Goal: Task Accomplishment & Management: Manage account settings

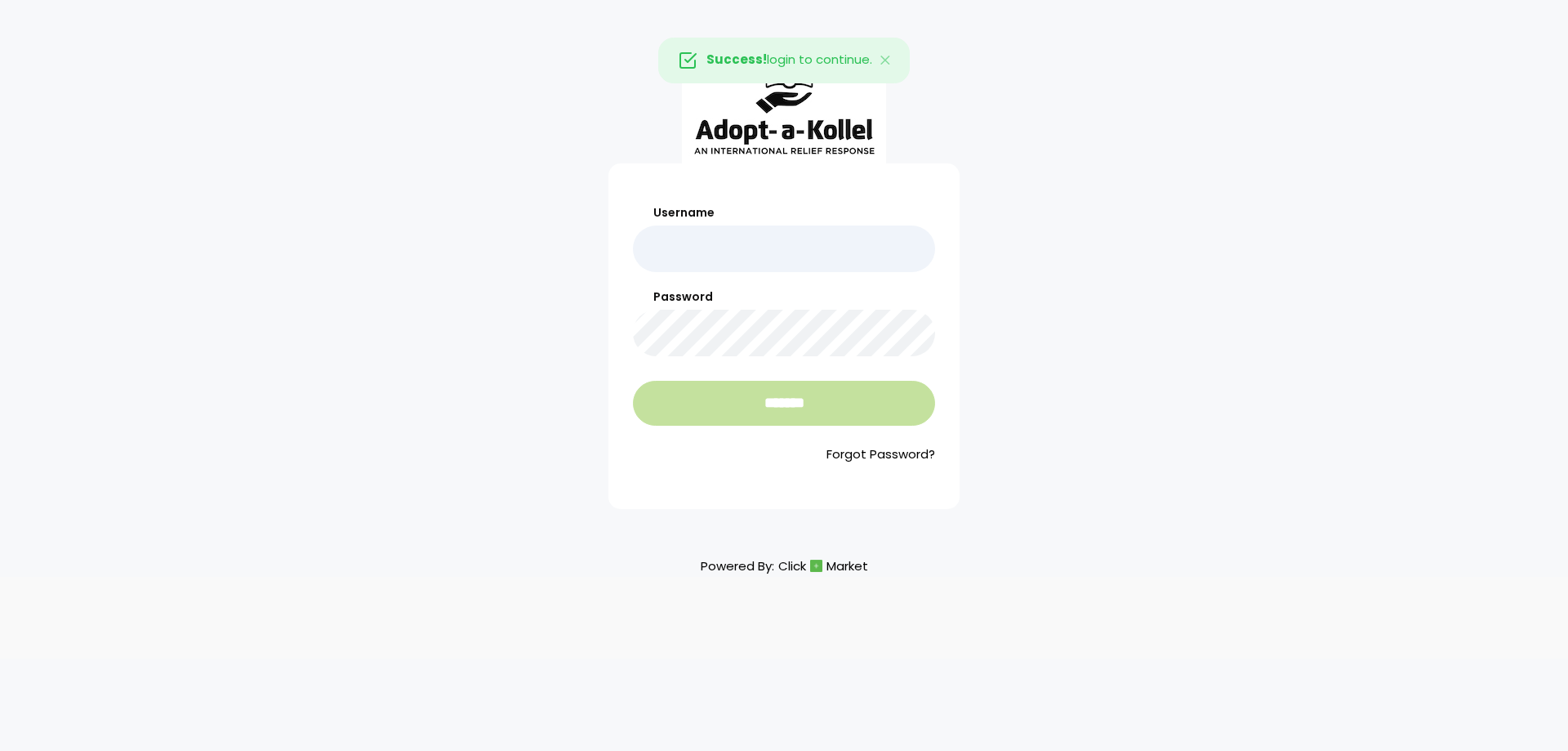
type input "**********"
click at [739, 395] on input "*******" at bounding box center [784, 403] width 302 height 45
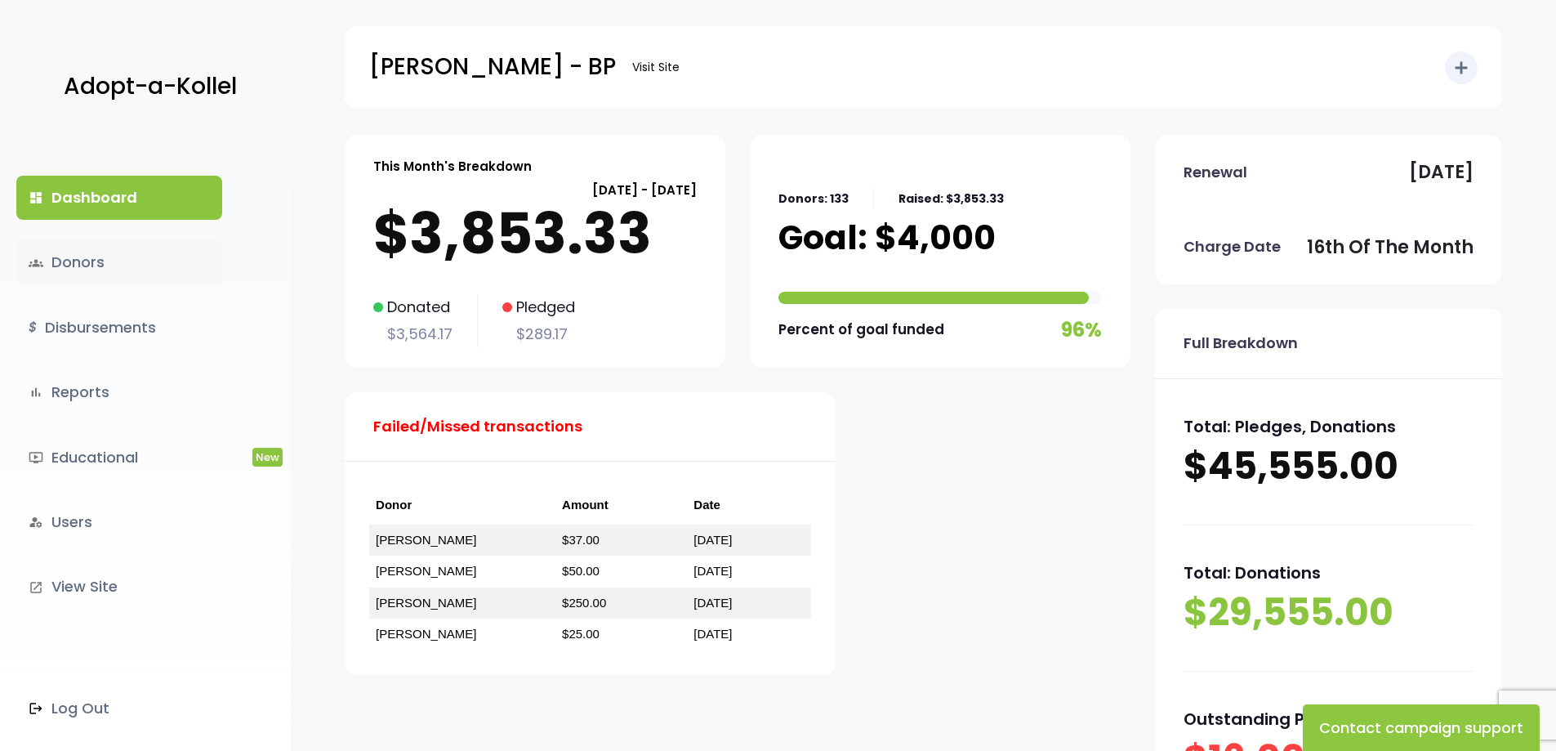
click at [83, 259] on link "groups Donors" at bounding box center [119, 262] width 206 height 44
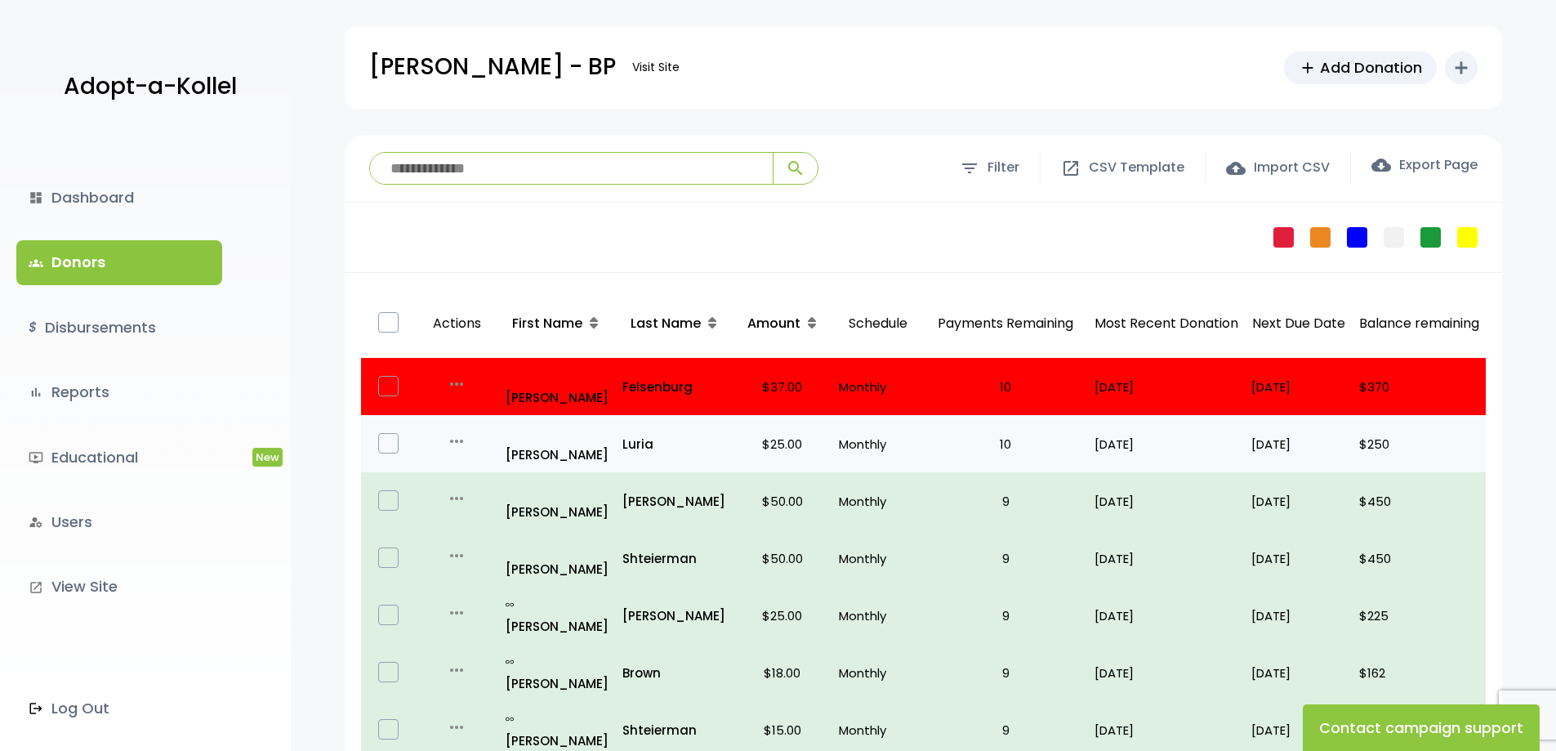
click at [450, 431] on icon "more_horiz" at bounding box center [457, 441] width 20 height 20
click at [488, 445] on link "Edit" at bounding box center [486, 464] width 137 height 39
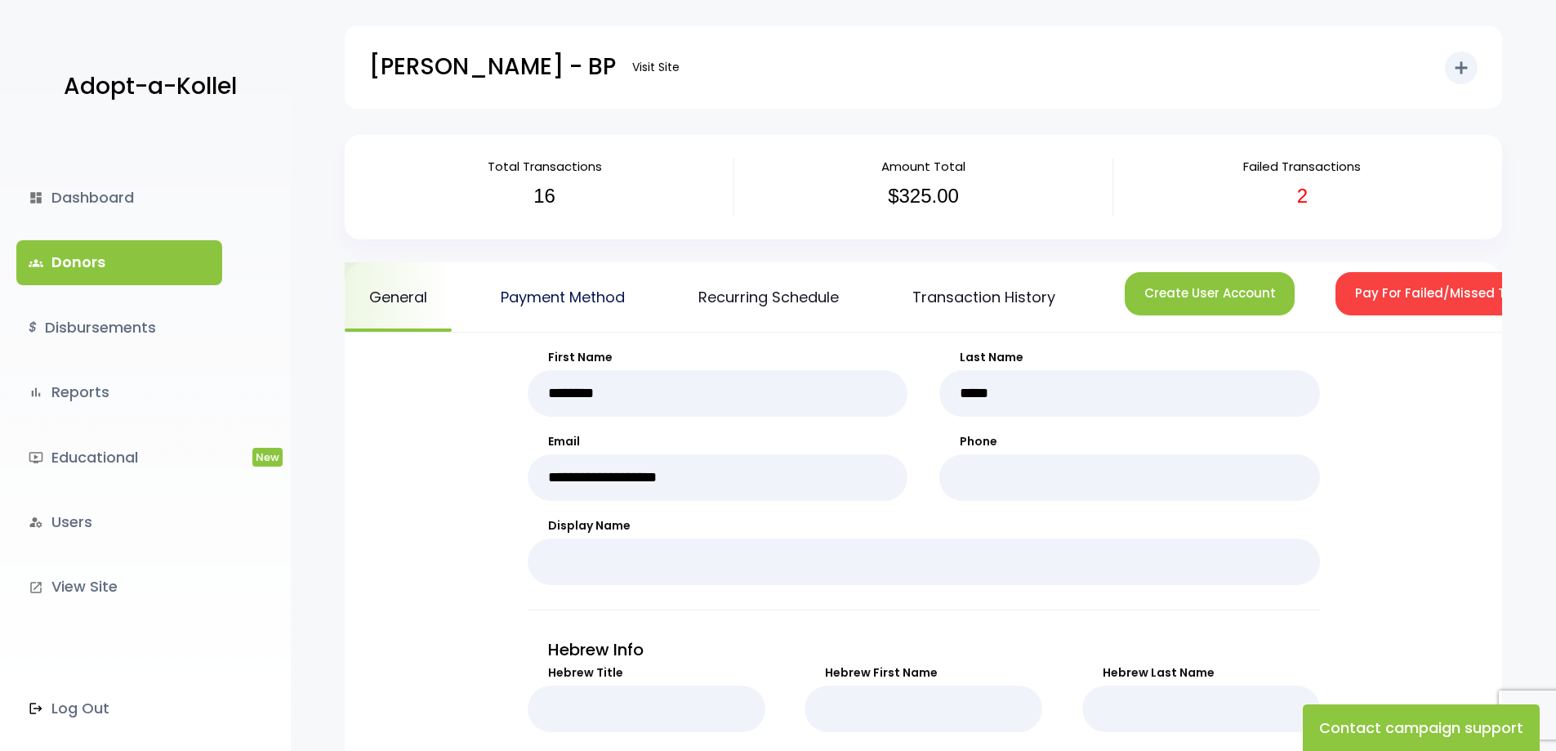
click at [577, 294] on link "Payment Method" at bounding box center [562, 296] width 173 height 69
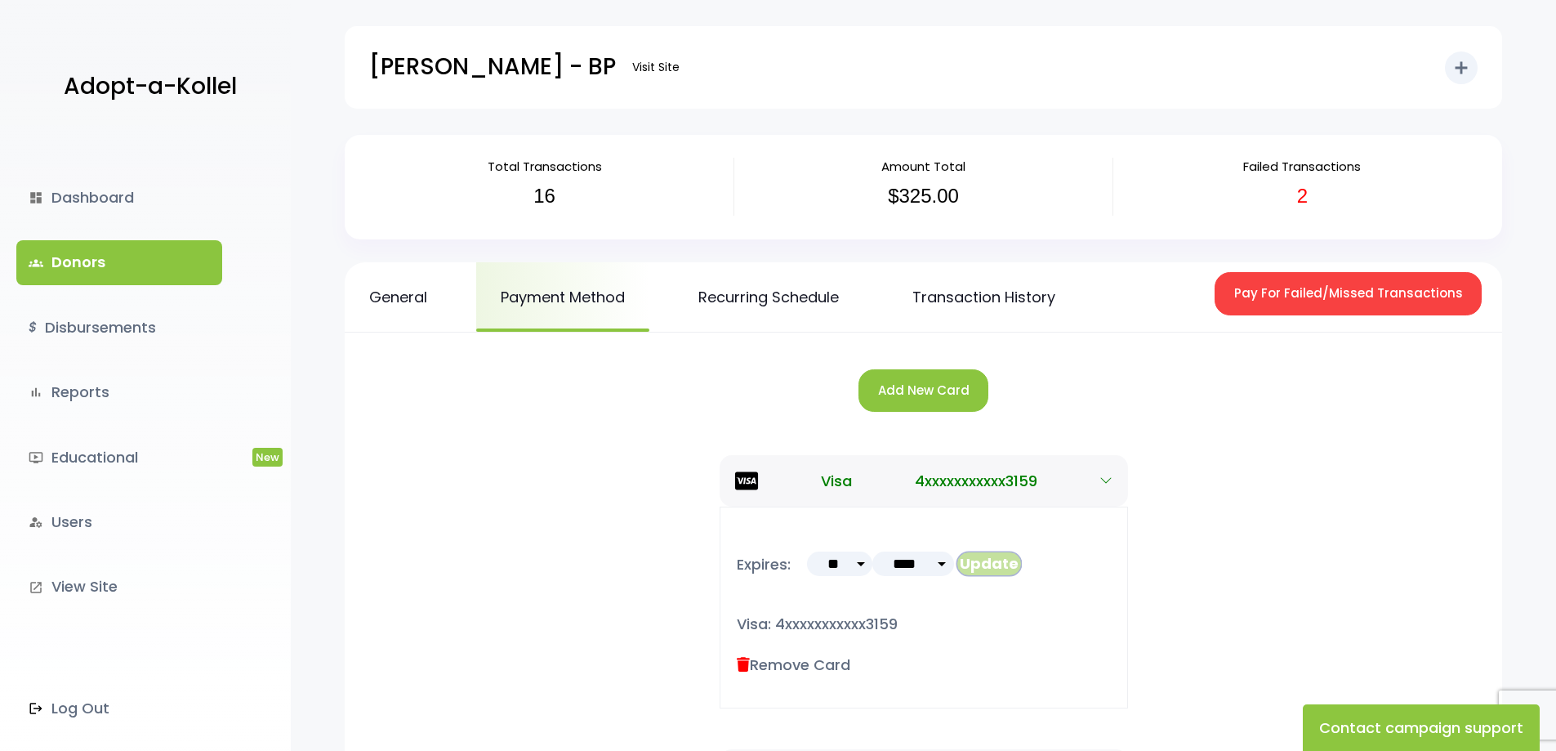
click at [998, 564] on button "Update" at bounding box center [989, 564] width 65 height 25
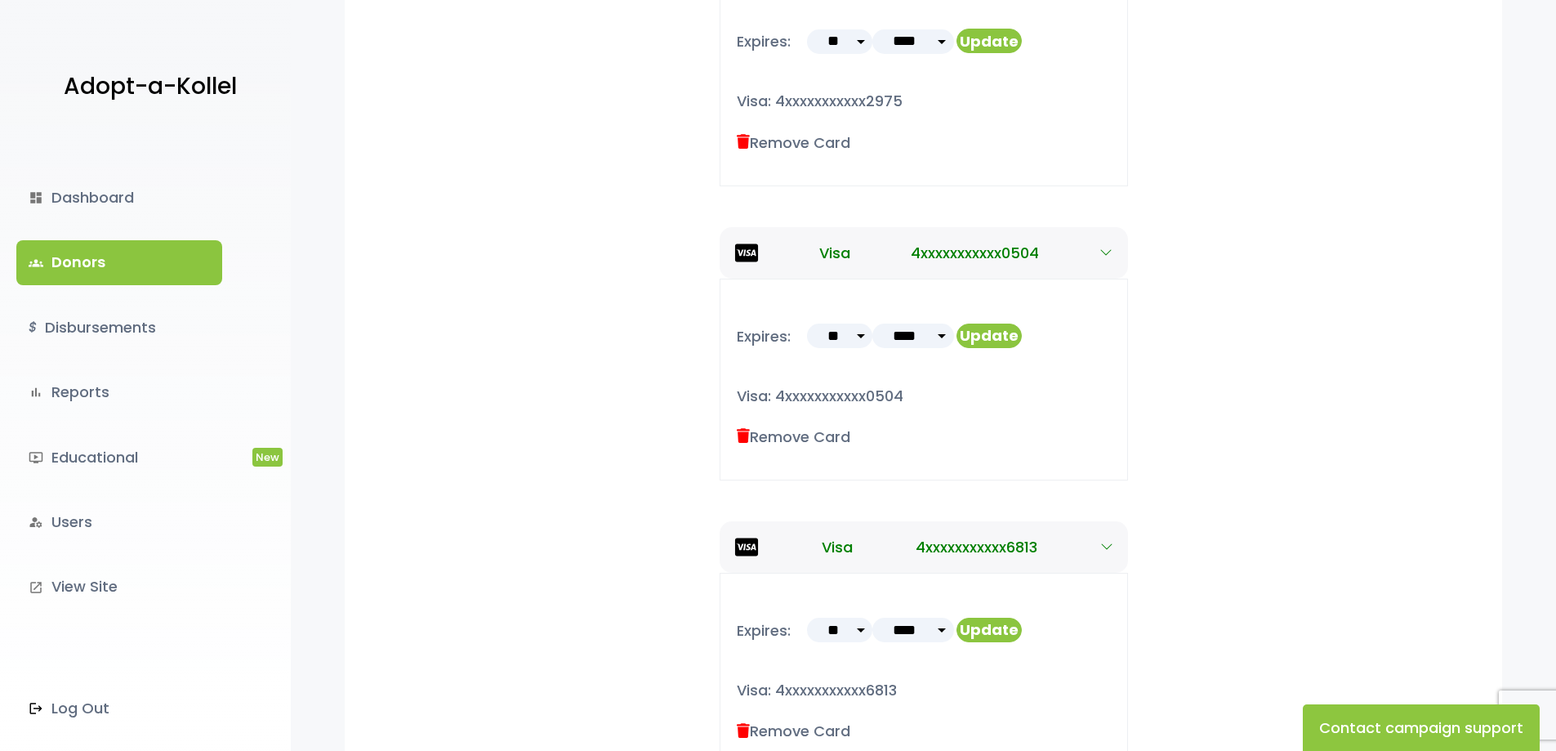
scroll to position [899, 0]
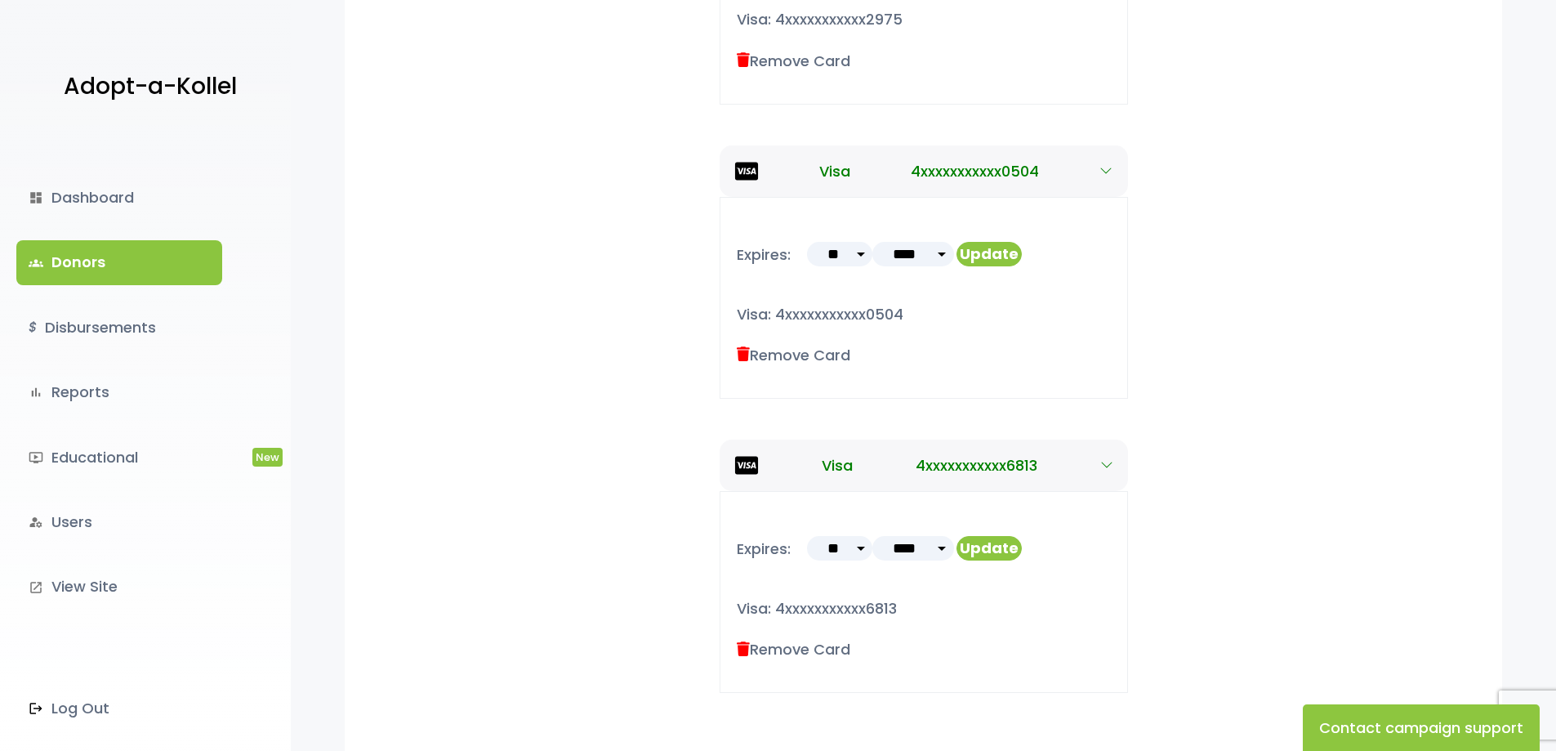
click at [766, 651] on label "Remove Card" at bounding box center [794, 649] width 114 height 22
click at [745, 646] on icon at bounding box center [743, 649] width 13 height 15
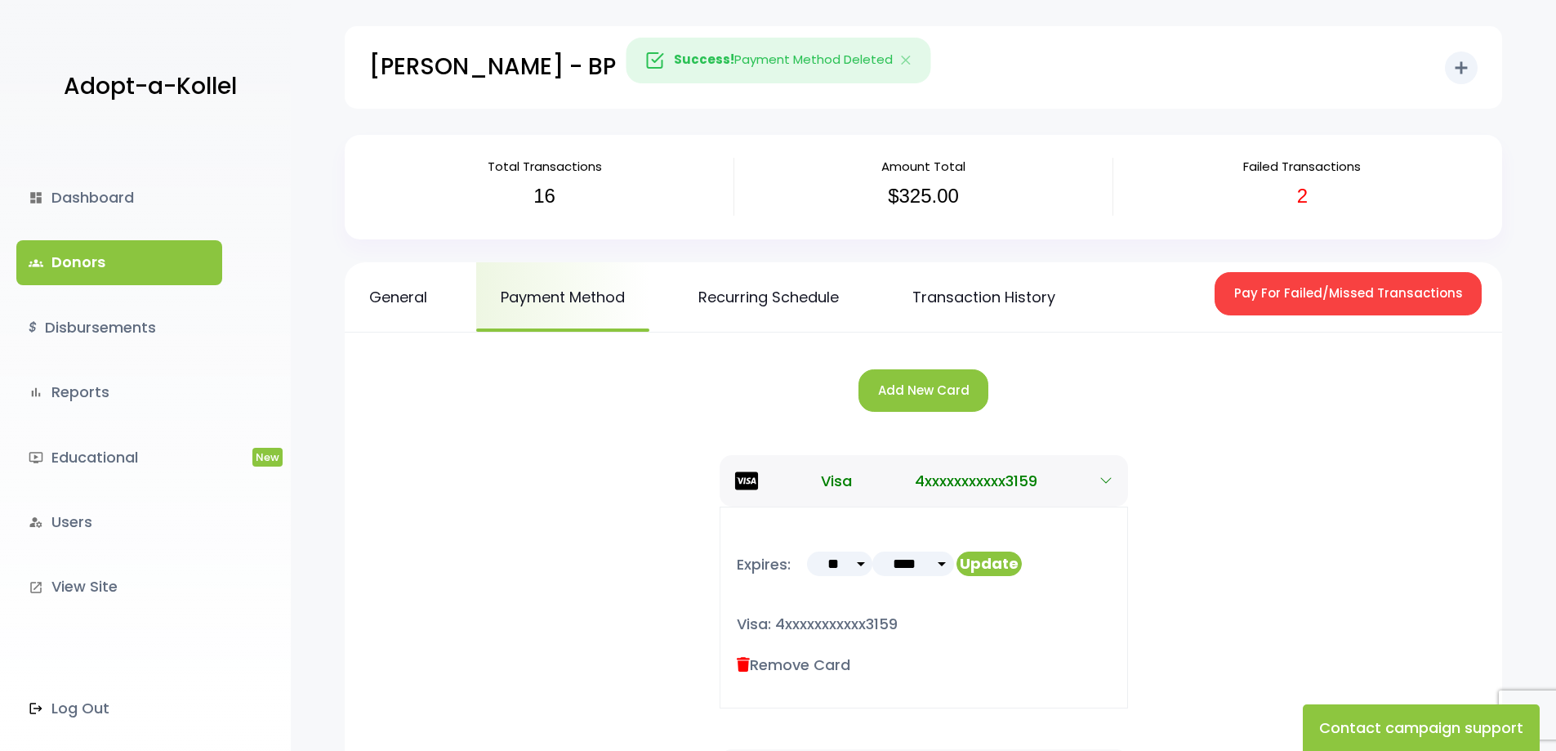
scroll to position [774, 0]
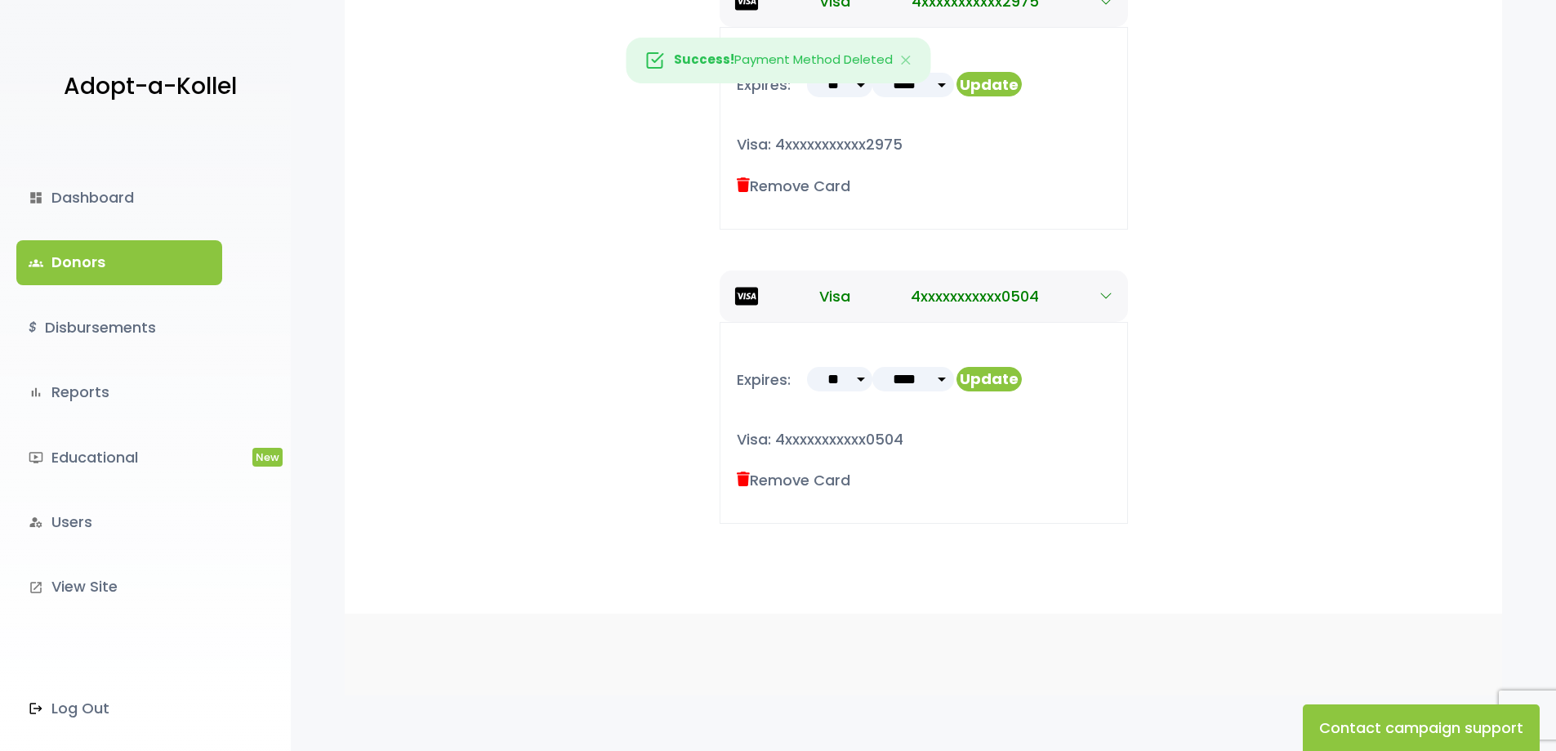
click at [746, 480] on icon at bounding box center [743, 479] width 13 height 15
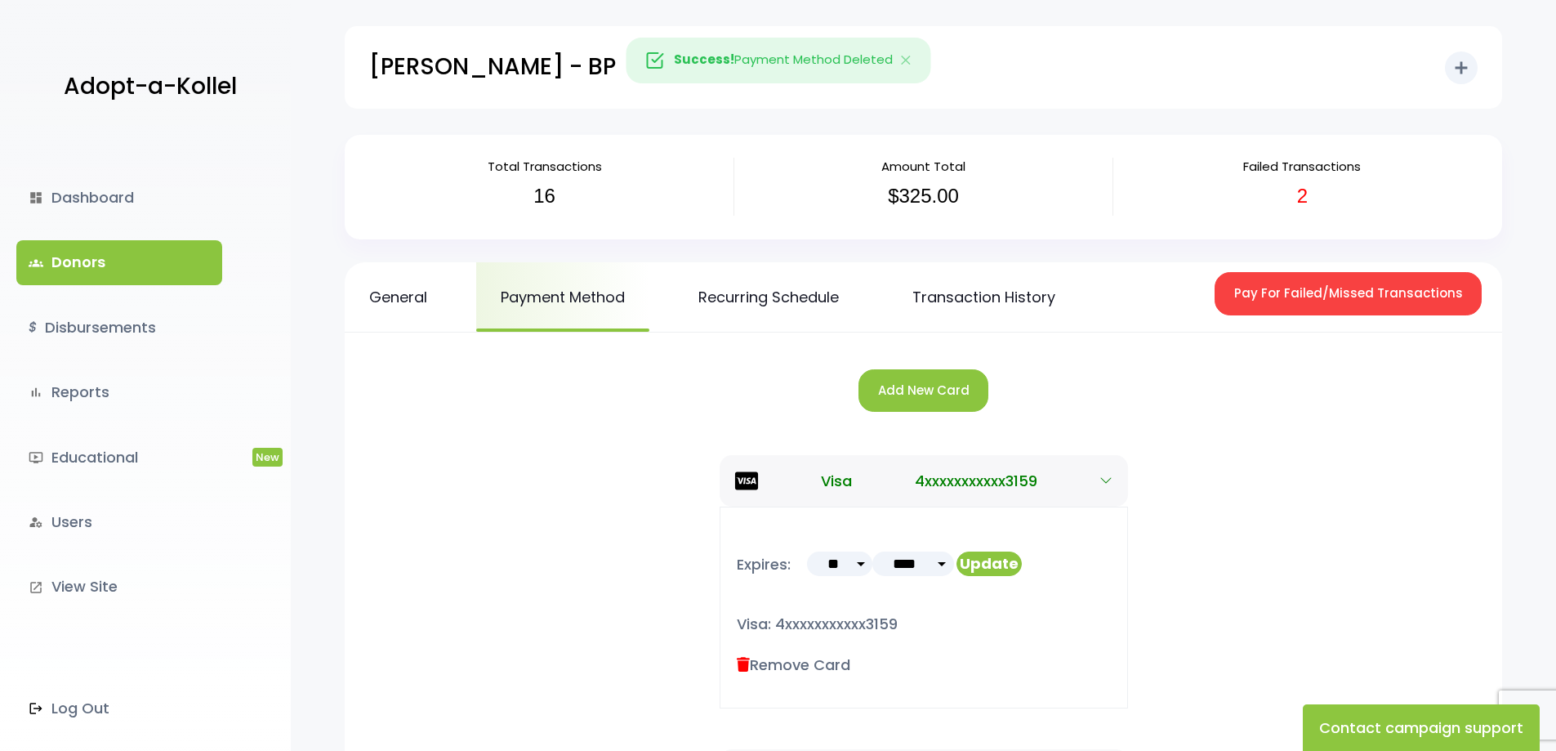
scroll to position [82, 0]
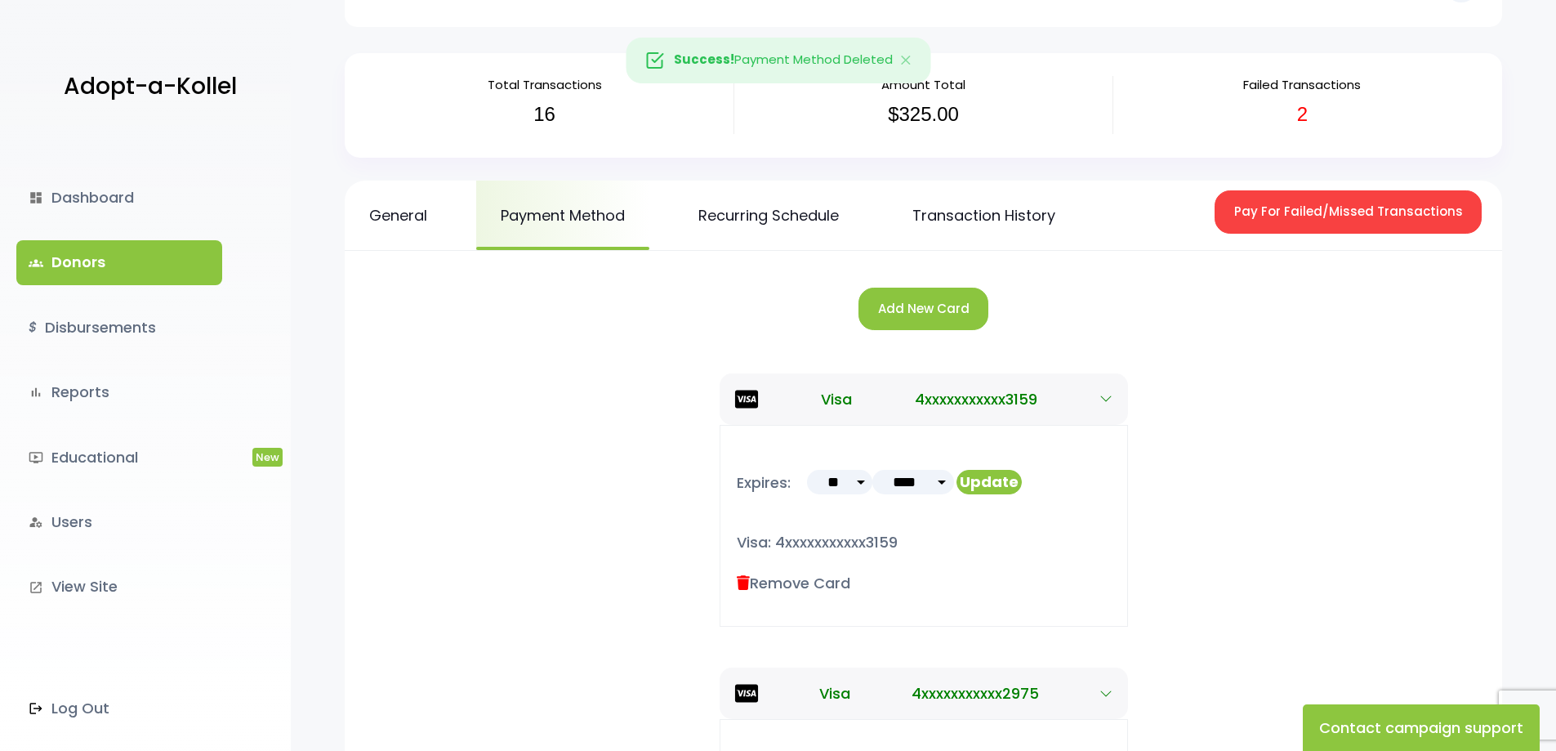
click at [745, 583] on icon at bounding box center [743, 583] width 13 height 15
click at [747, 583] on icon at bounding box center [743, 583] width 13 height 15
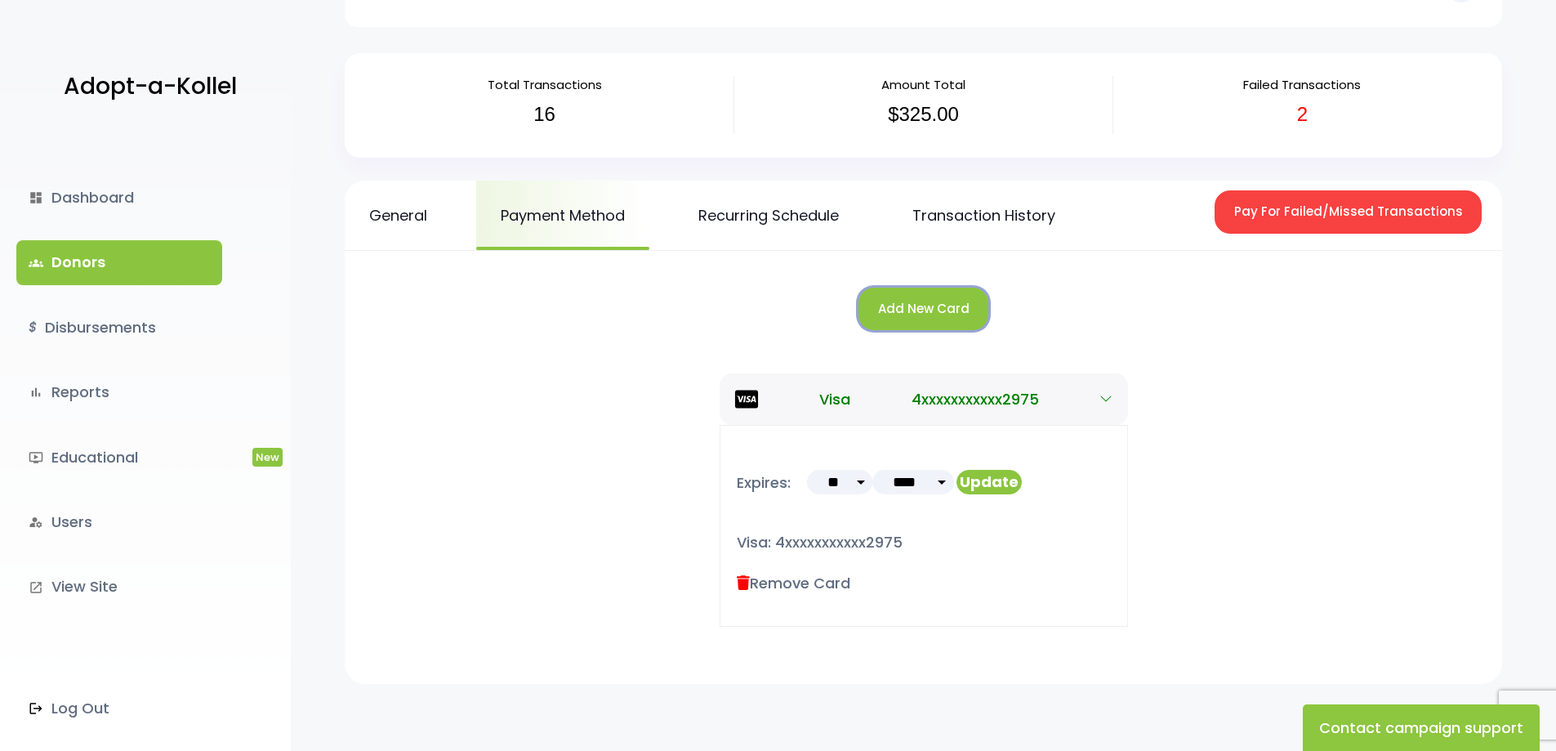
click at [924, 306] on button "Add New Card" at bounding box center [924, 309] width 130 height 43
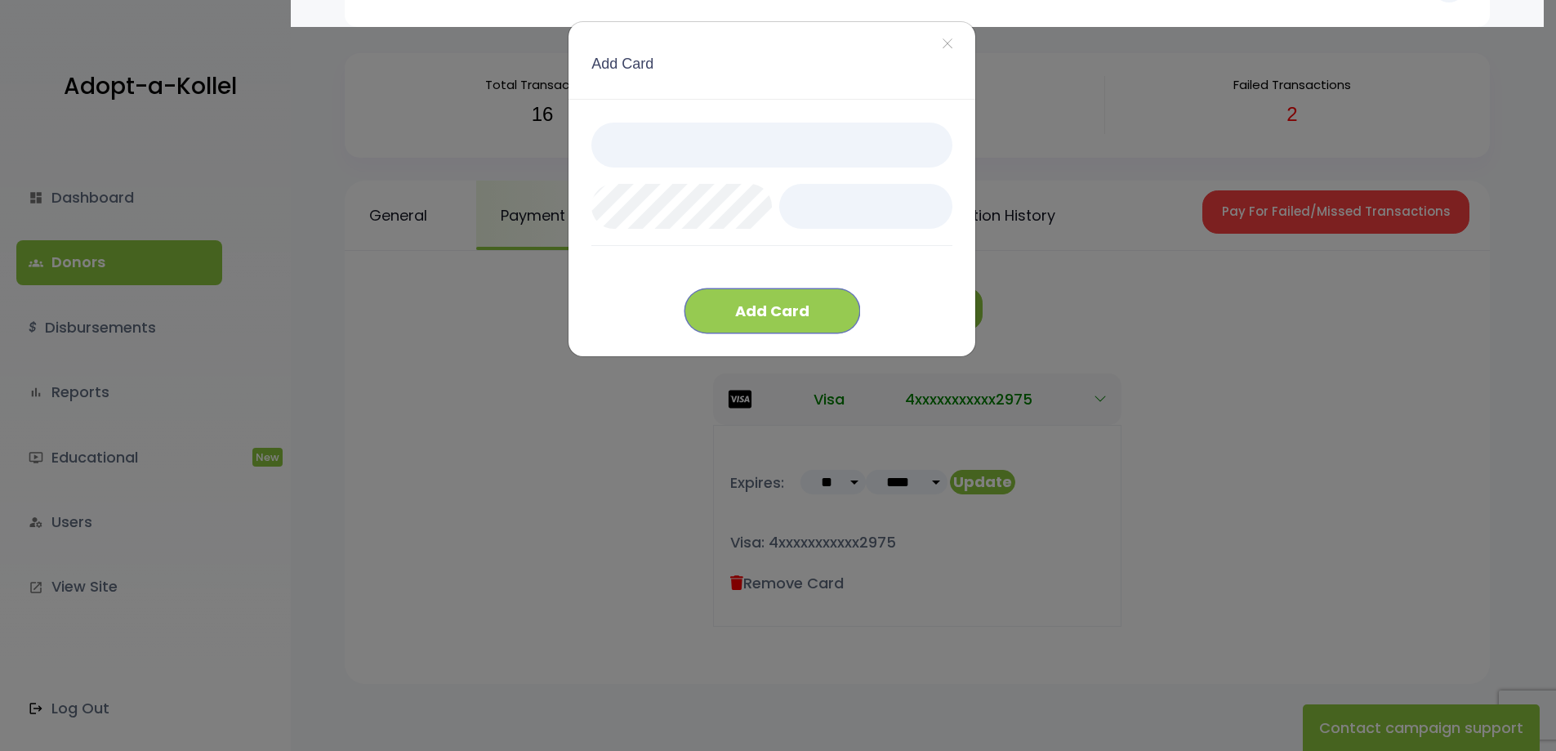
click at [766, 319] on button "Add Card" at bounding box center [773, 310] width 176 height 45
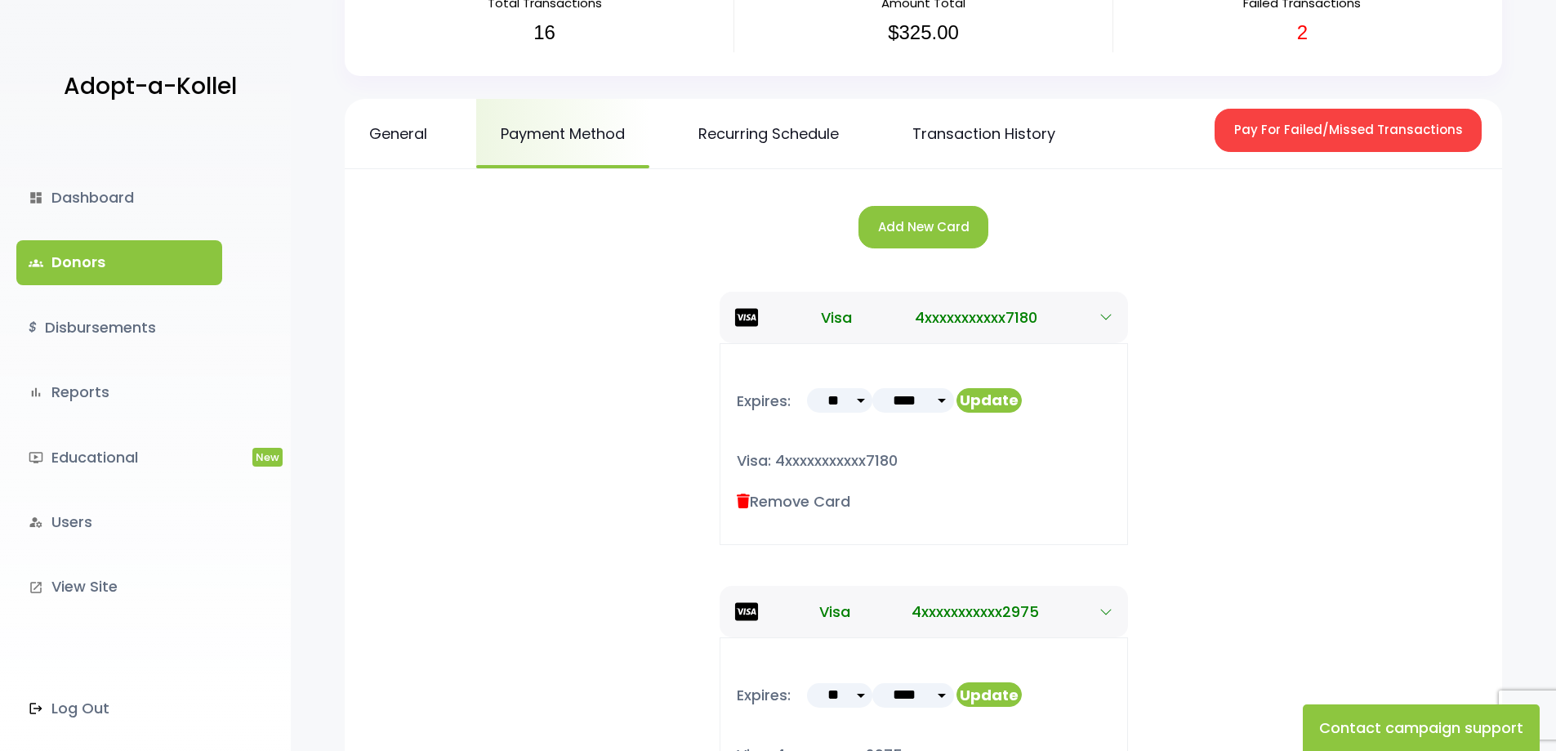
scroll to position [409, 0]
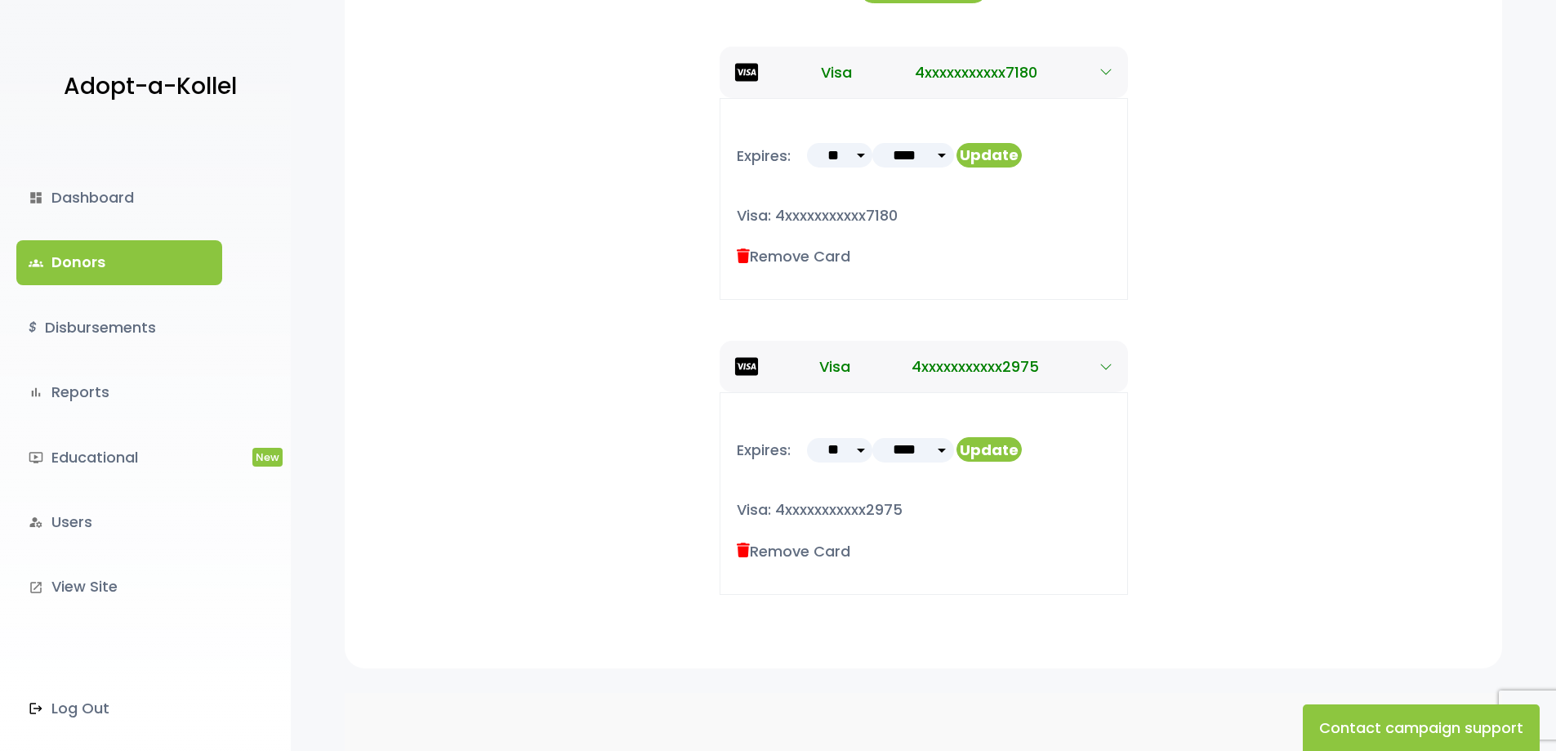
click at [780, 552] on label "Remove Card" at bounding box center [794, 551] width 114 height 22
click at [744, 550] on icon at bounding box center [743, 550] width 13 height 15
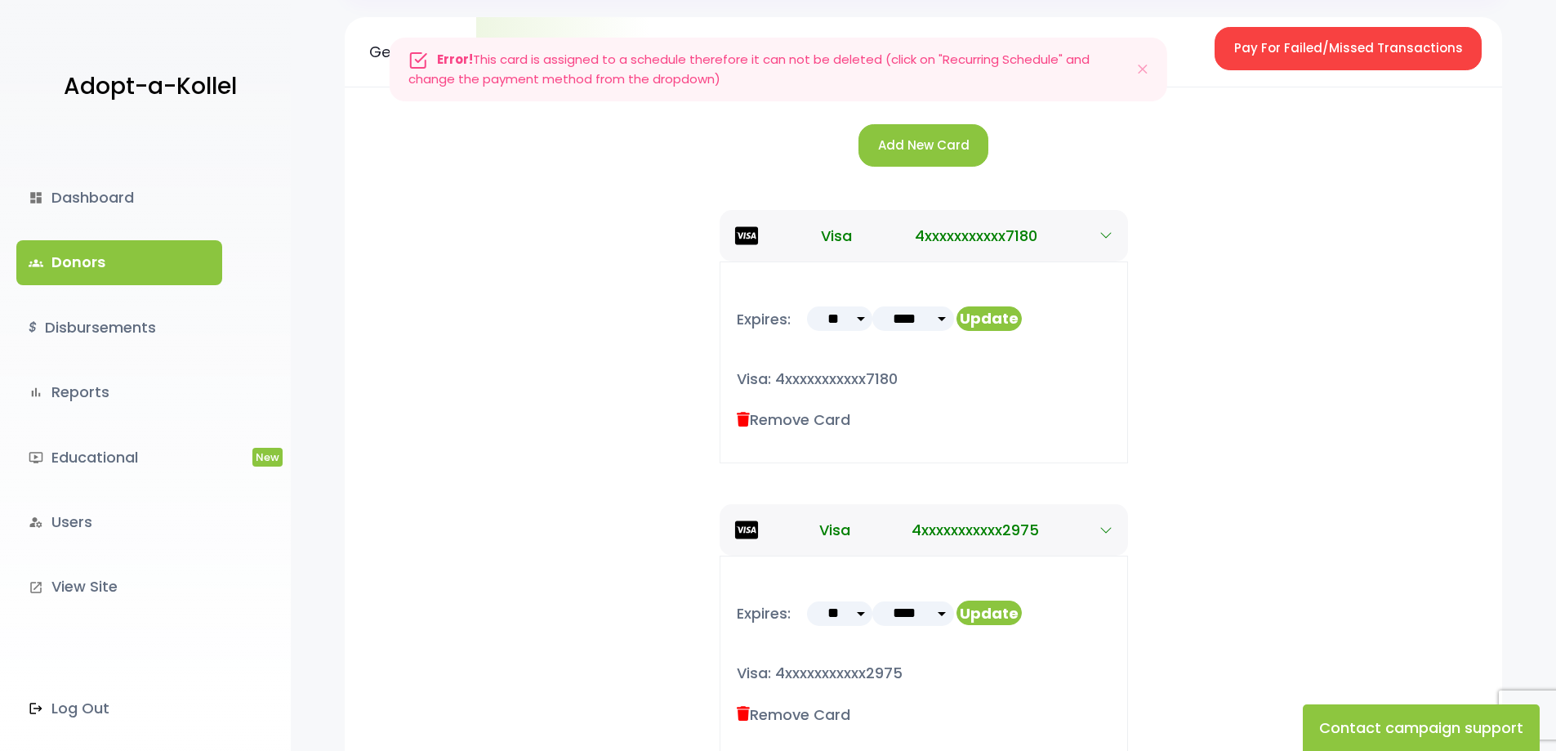
scroll to position [0, 0]
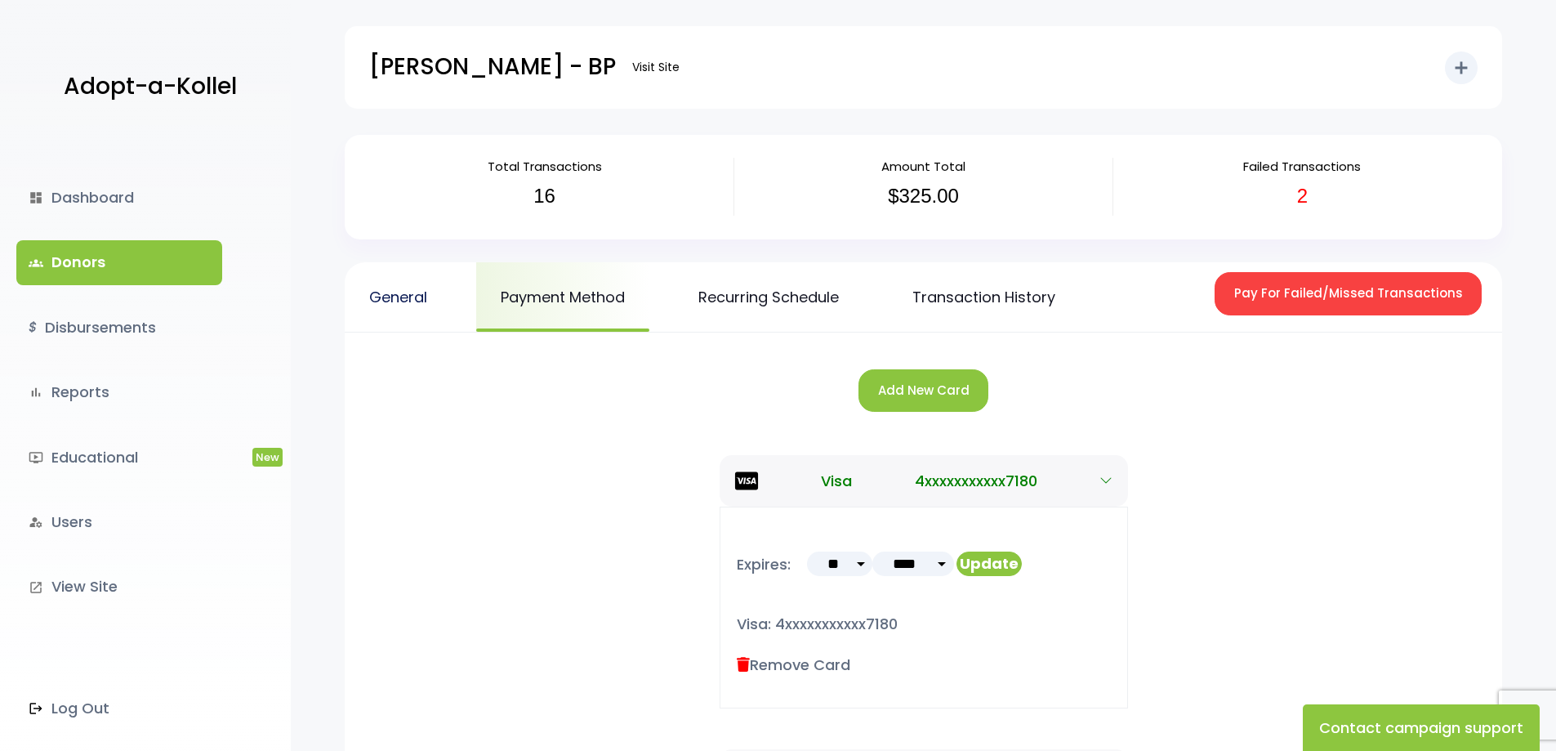
click at [400, 284] on link "General" at bounding box center [398, 296] width 107 height 69
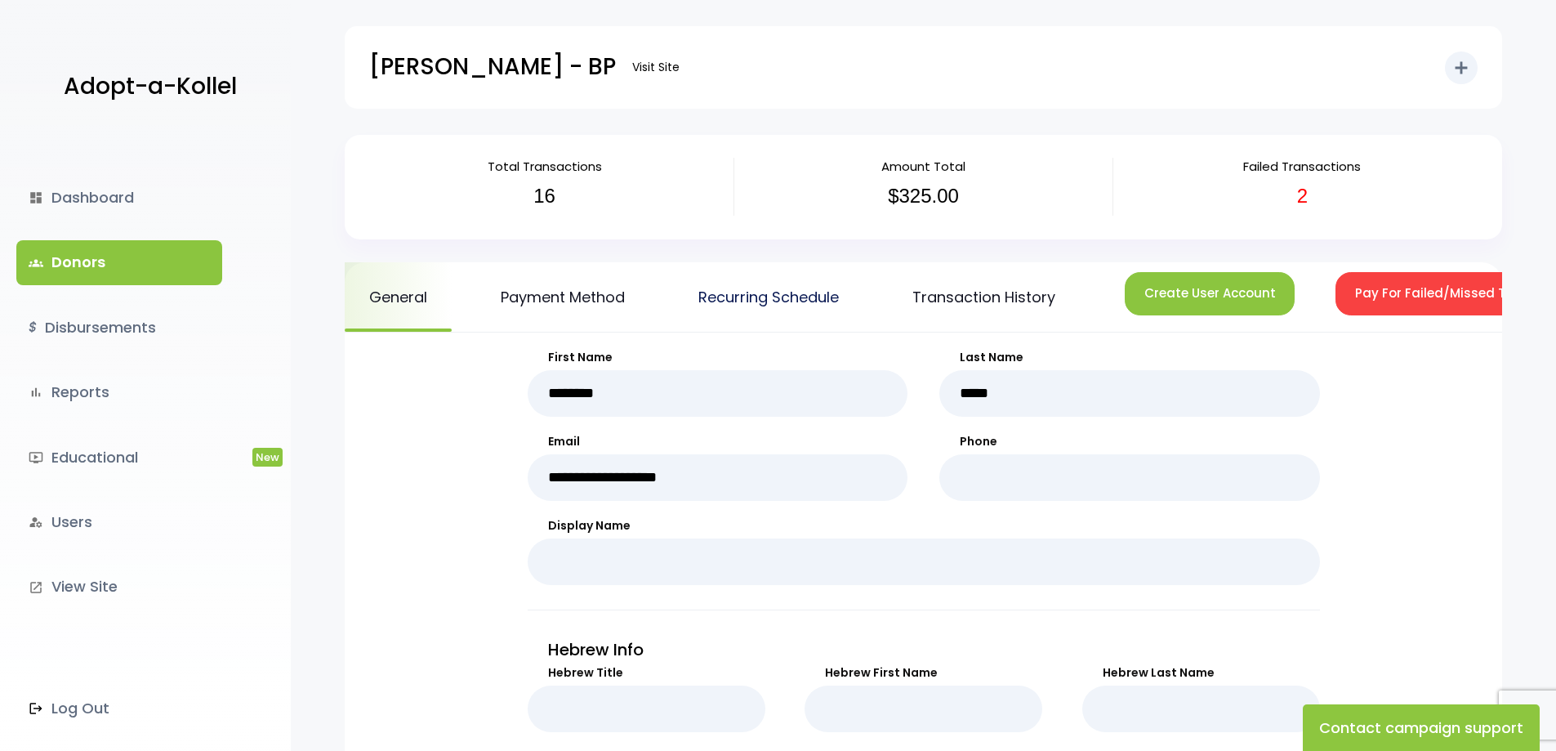
click at [713, 301] on link "Recurring Schedule" at bounding box center [769, 296] width 190 height 69
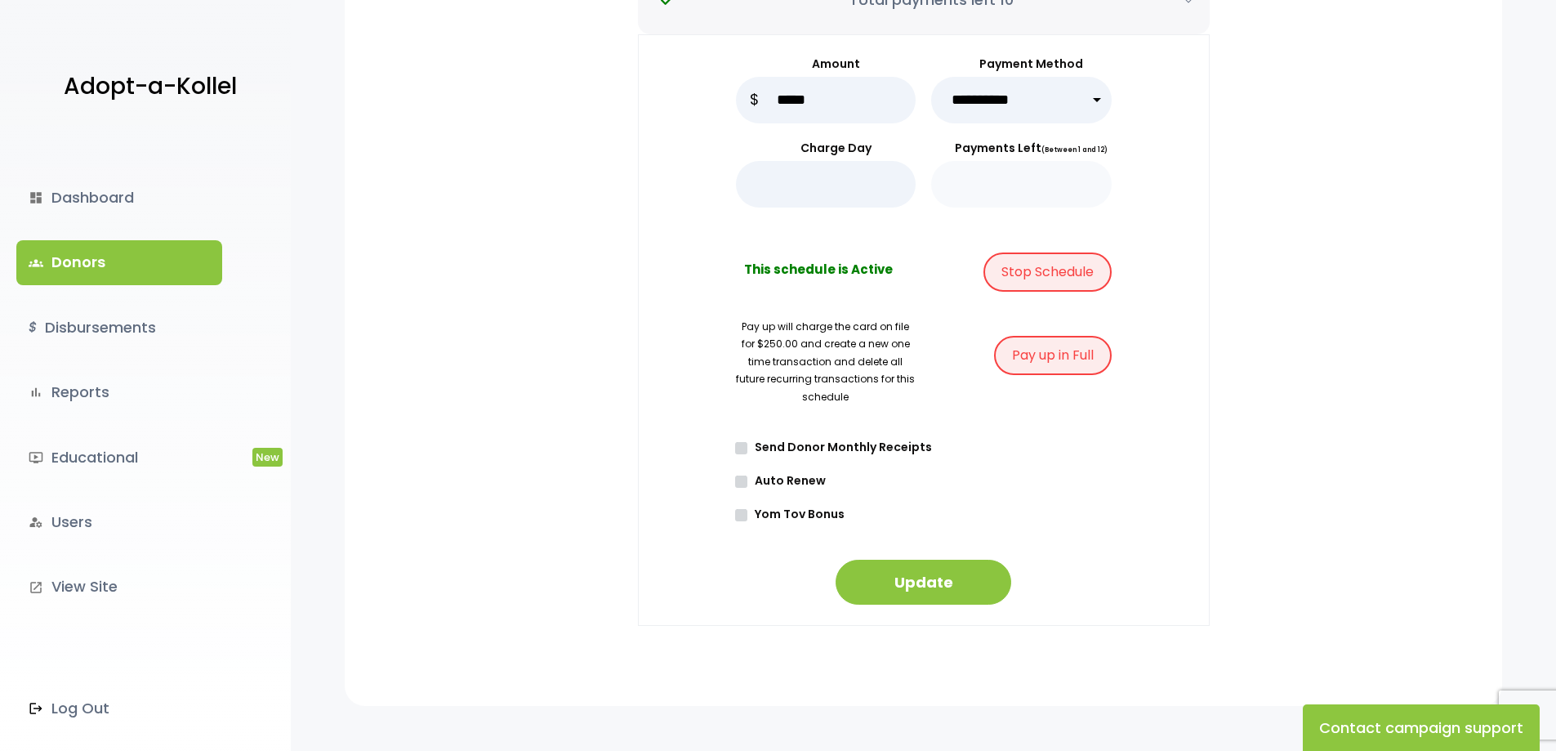
scroll to position [163, 0]
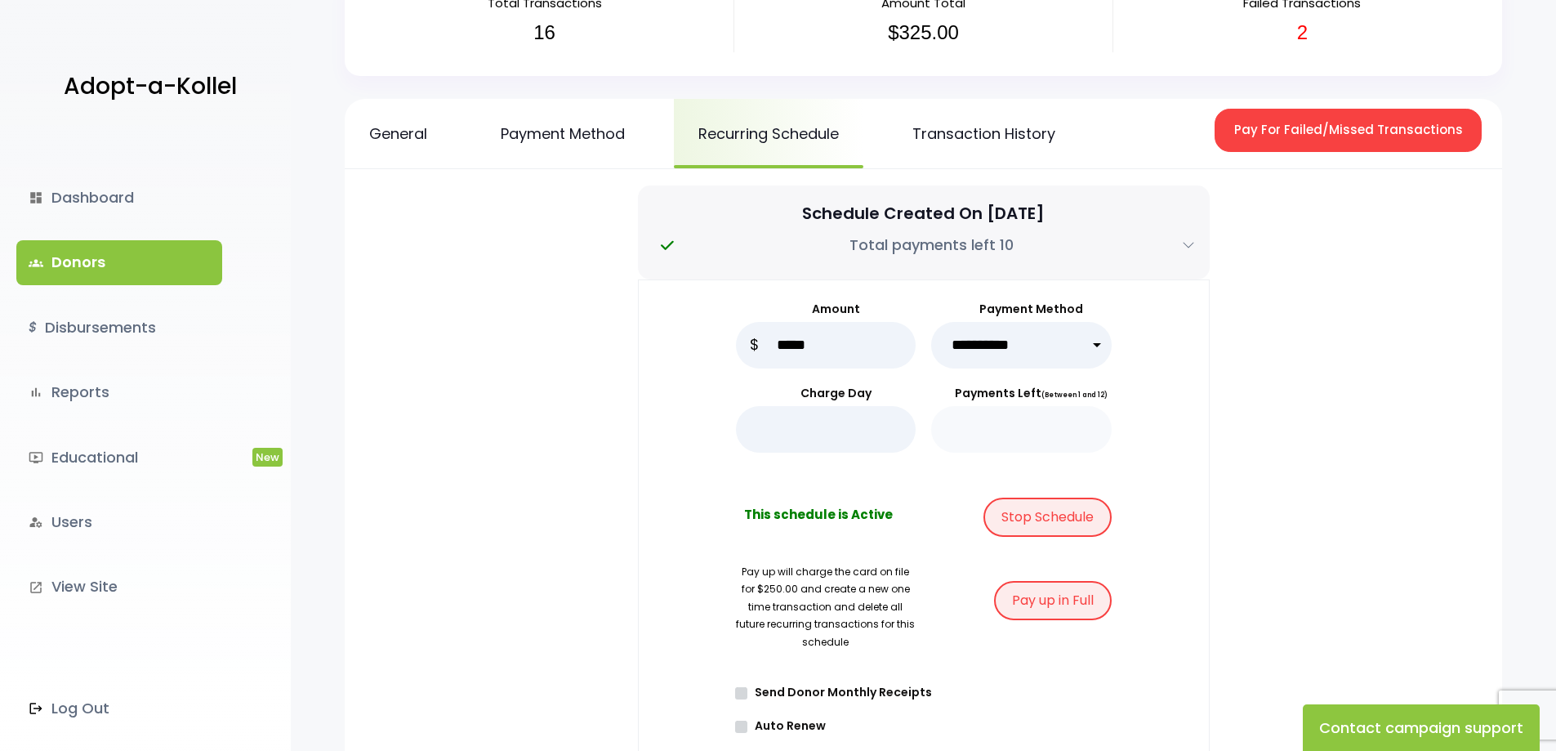
click at [1025, 346] on select "**********" at bounding box center [1021, 345] width 181 height 47
select select "*****"
click at [931, 322] on select "**********" at bounding box center [1021, 345] width 181 height 47
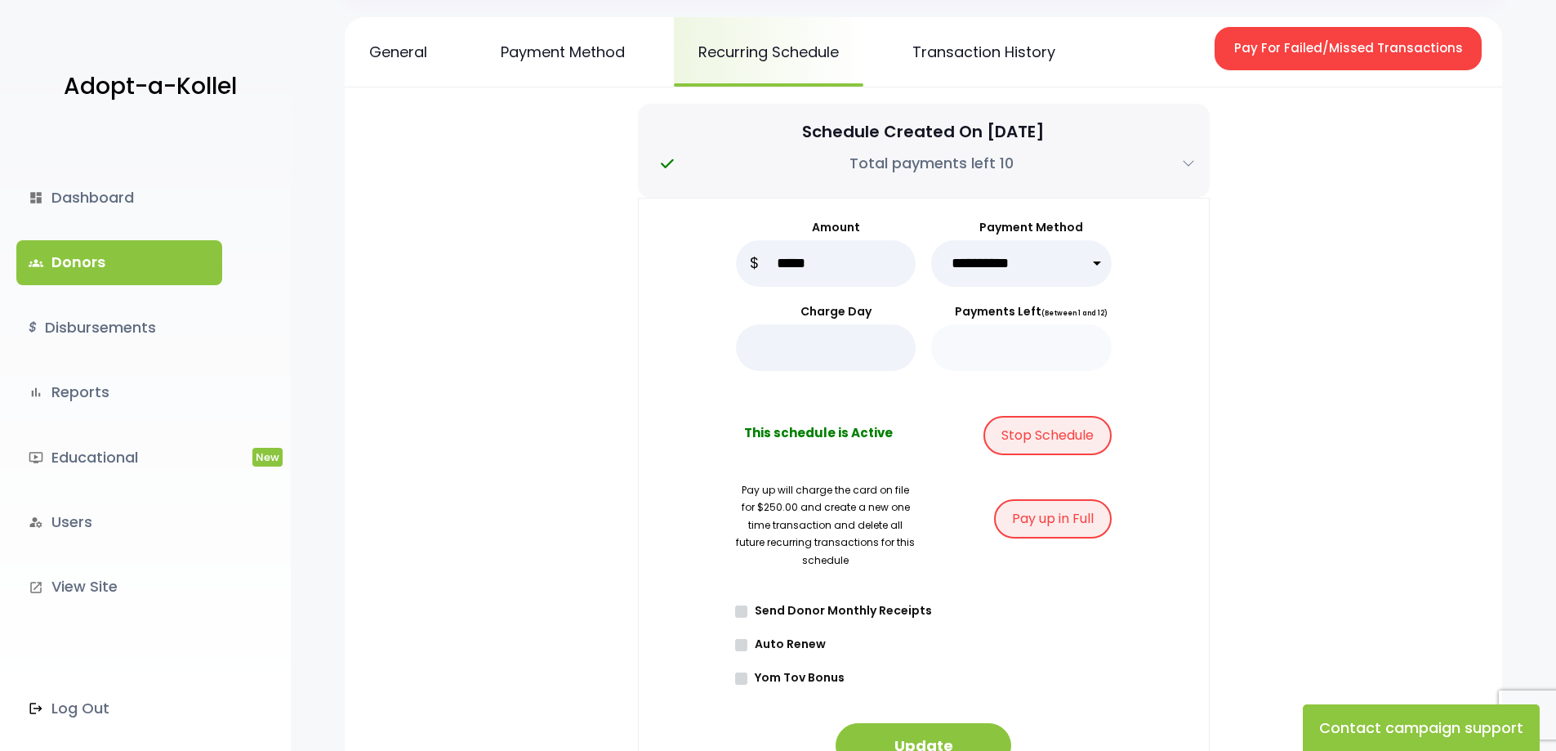
scroll to position [327, 0]
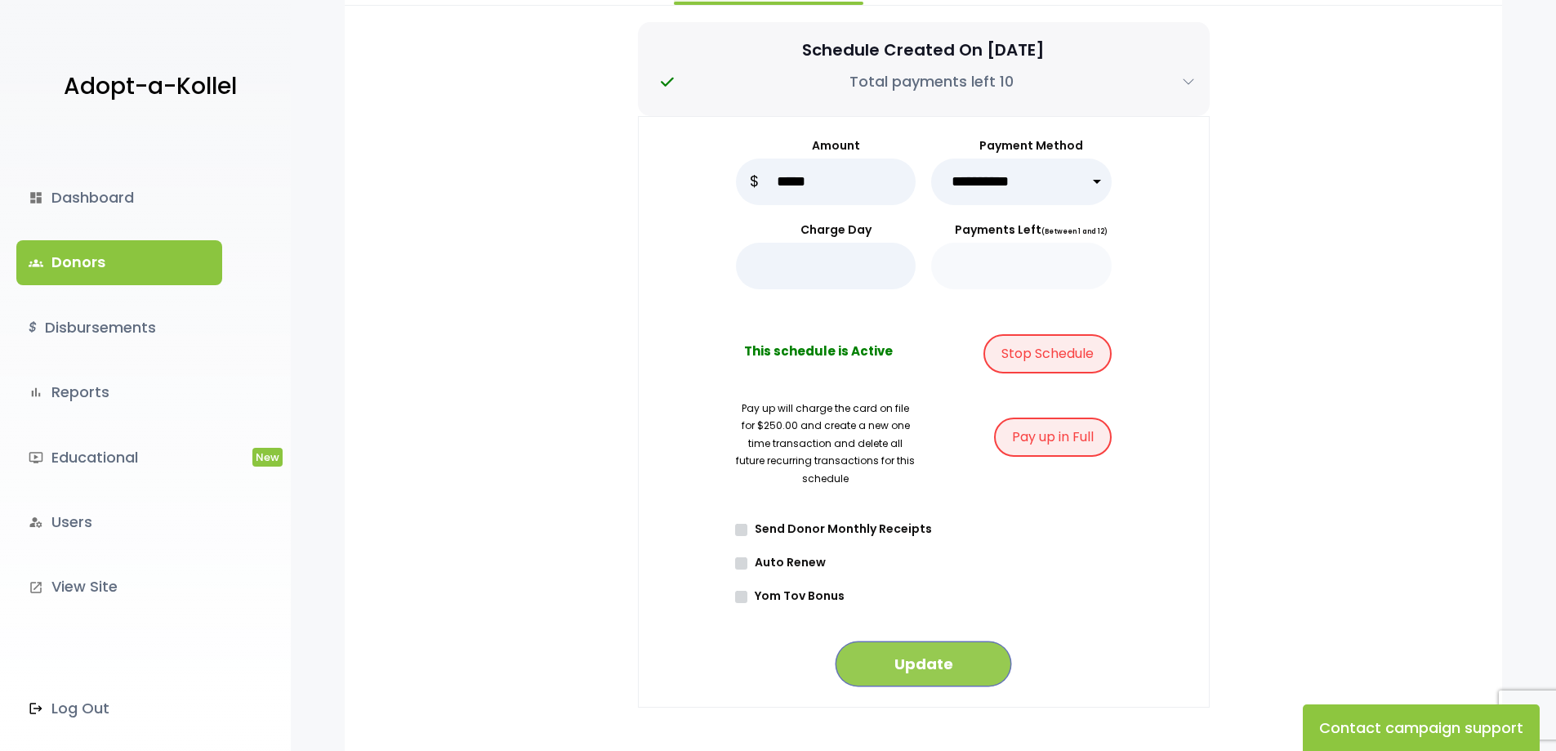
click at [915, 664] on button "Update" at bounding box center [924, 663] width 176 height 45
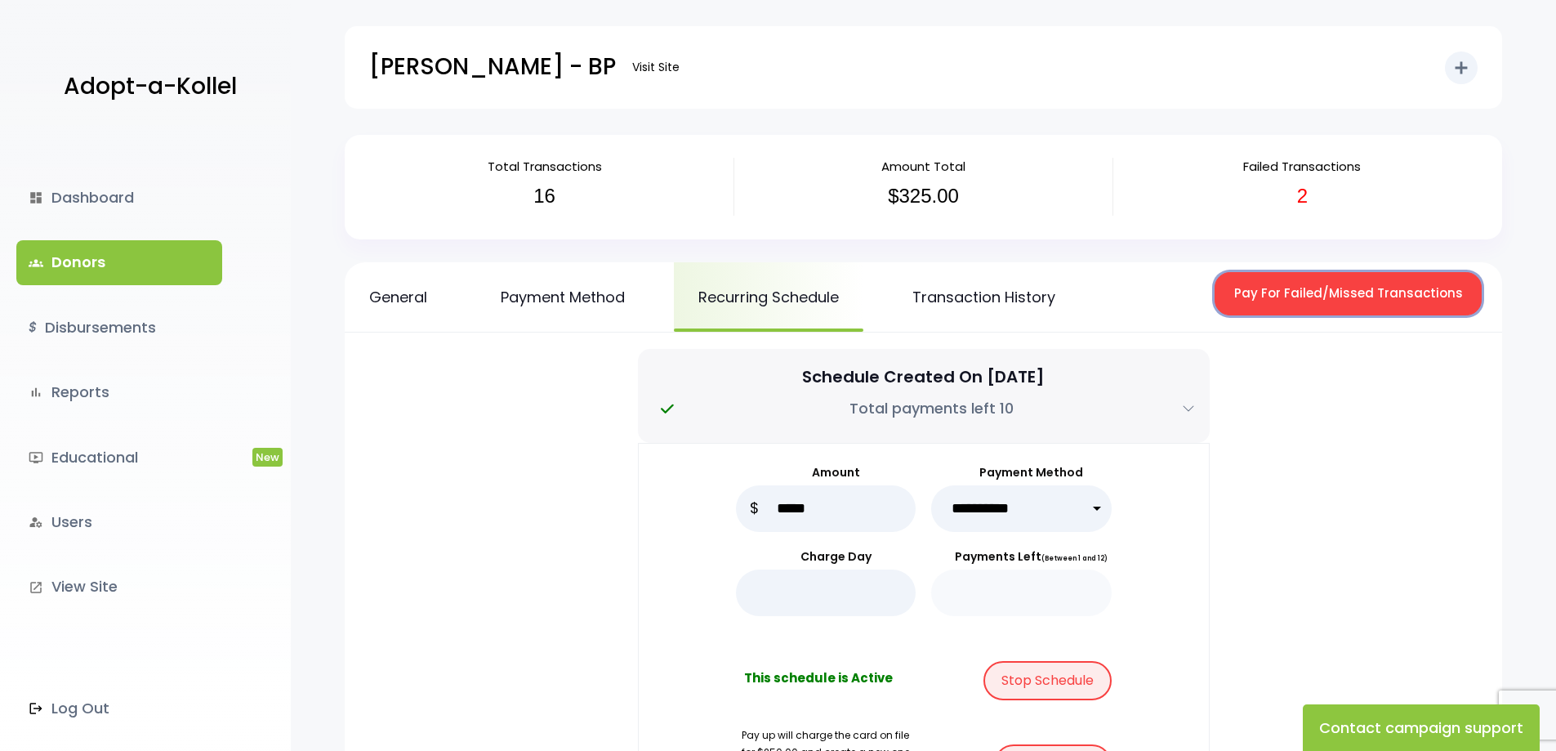
click at [1368, 306] on button "Pay For Failed/Missed Transactions" at bounding box center [1348, 293] width 267 height 43
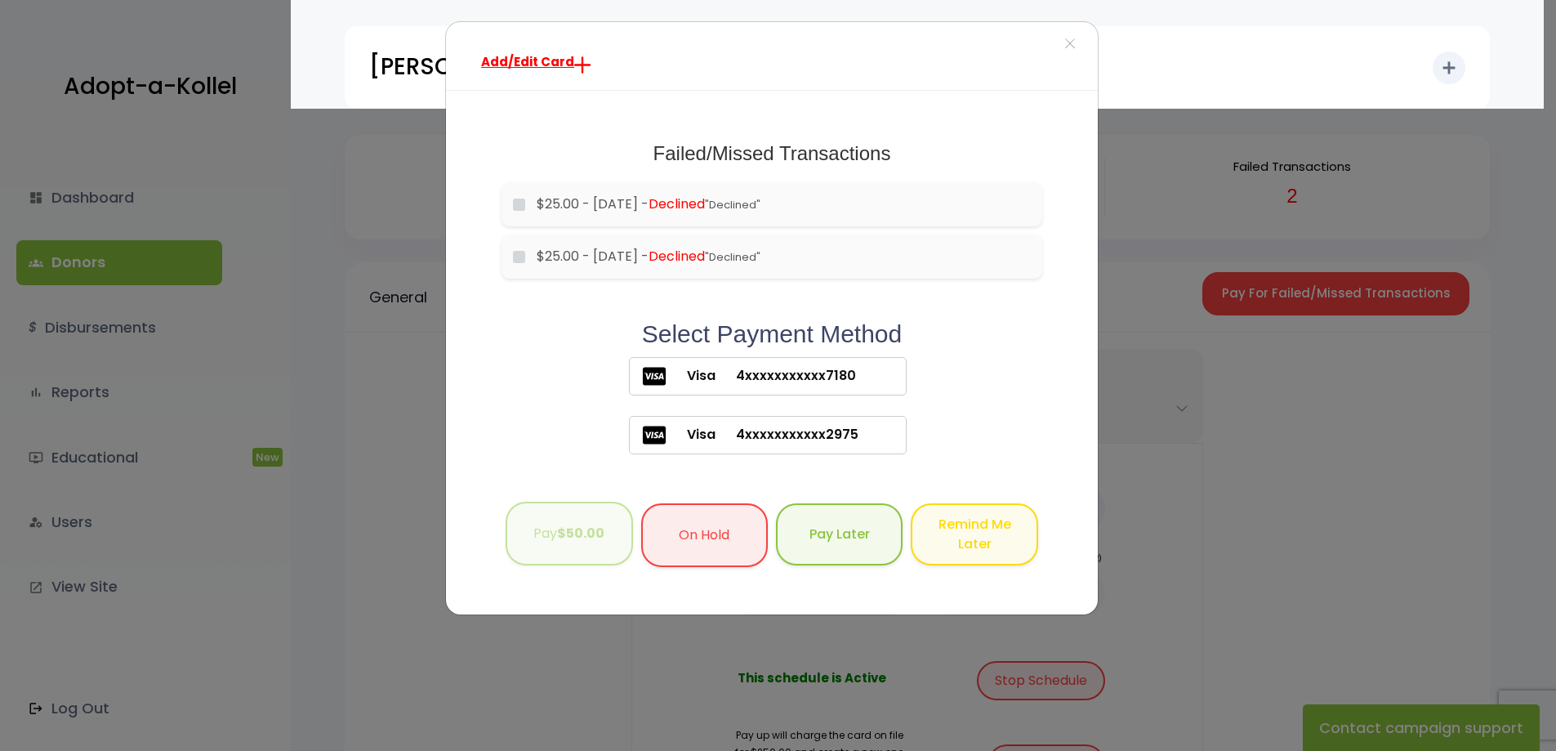
click at [574, 555] on button "Pay $50.00" at bounding box center [569, 534] width 127 height 65
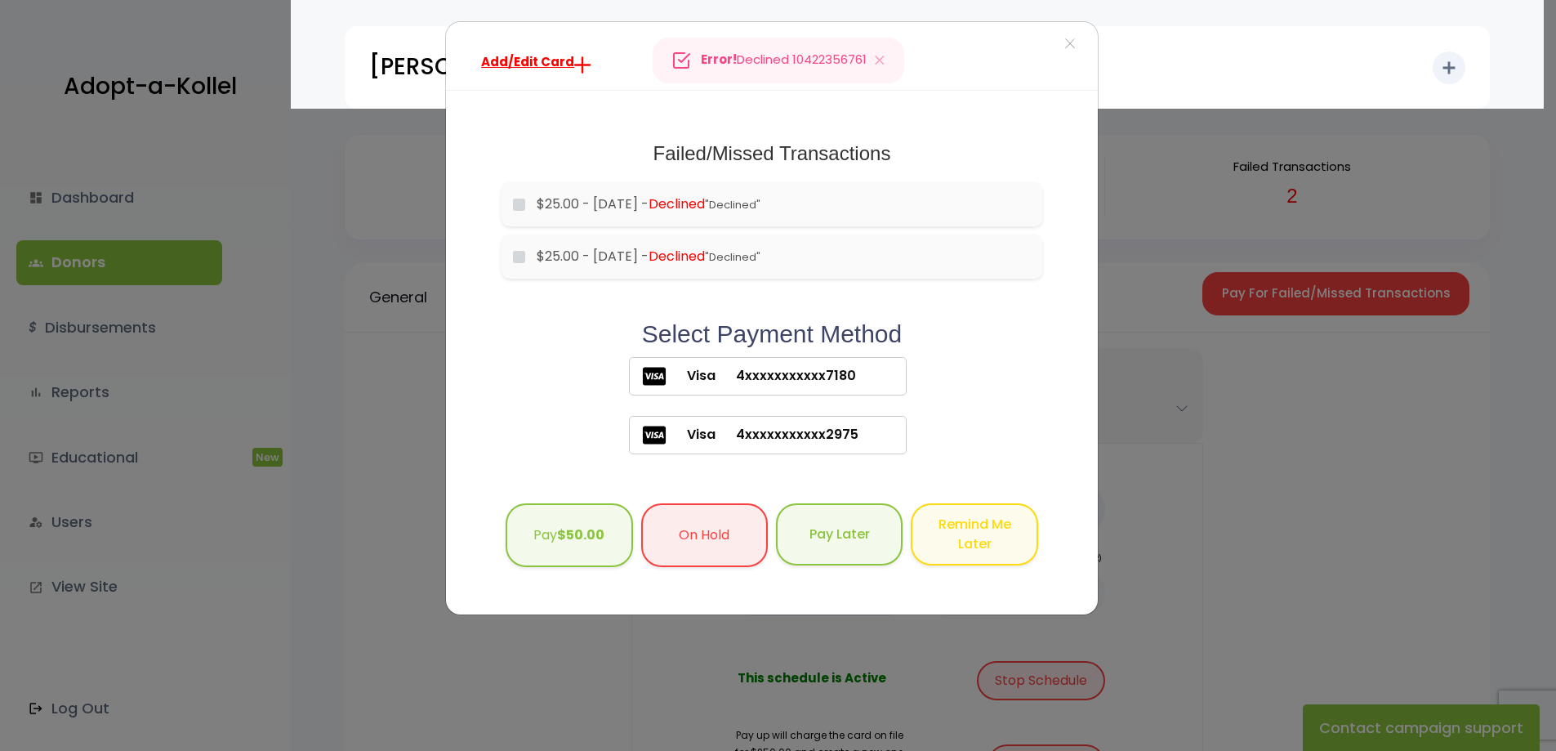
click at [842, 390] on label "Visa 4xxxxxxxxxxx7180" at bounding box center [768, 376] width 278 height 38
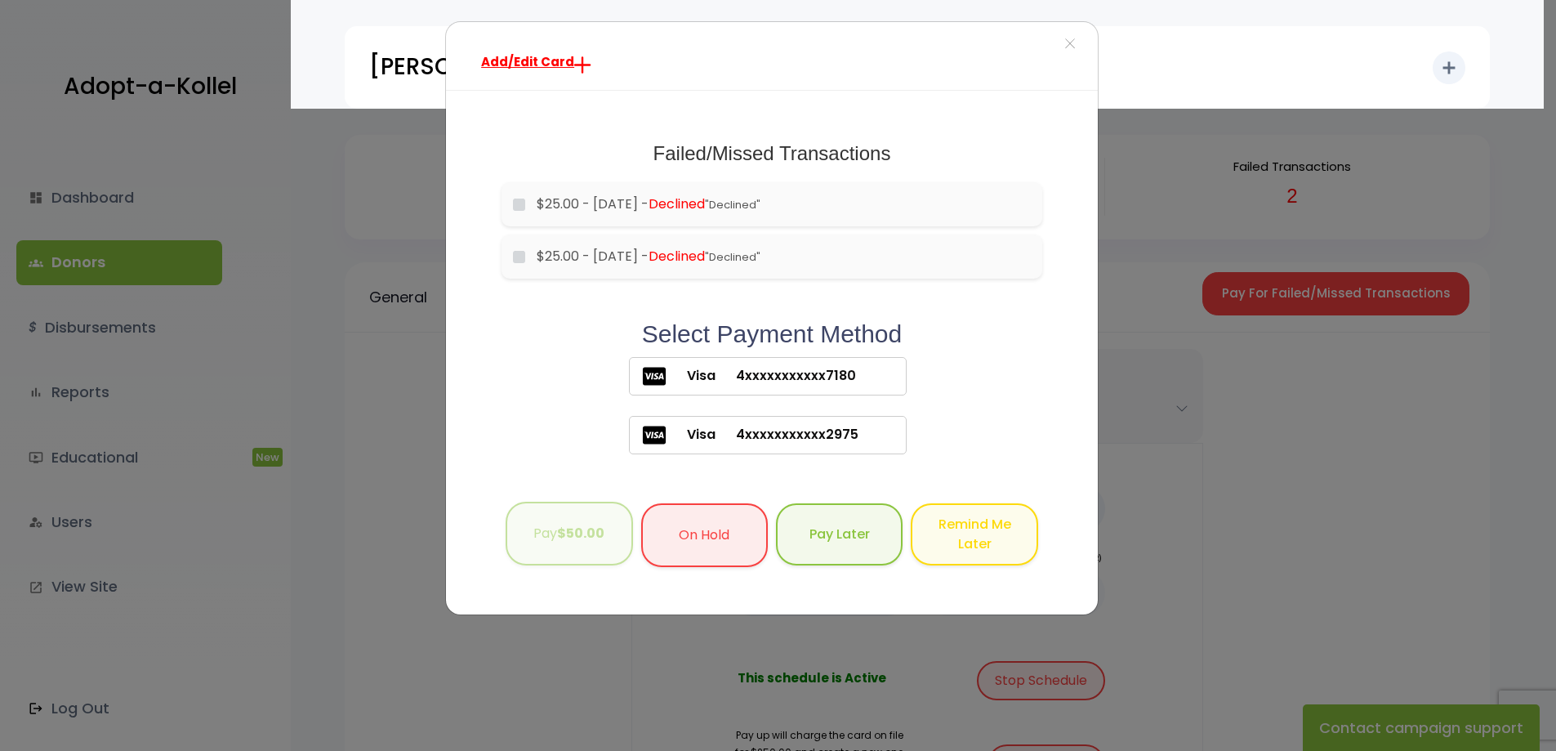
click at [567, 555] on button "Pay $50.00" at bounding box center [569, 534] width 127 height 65
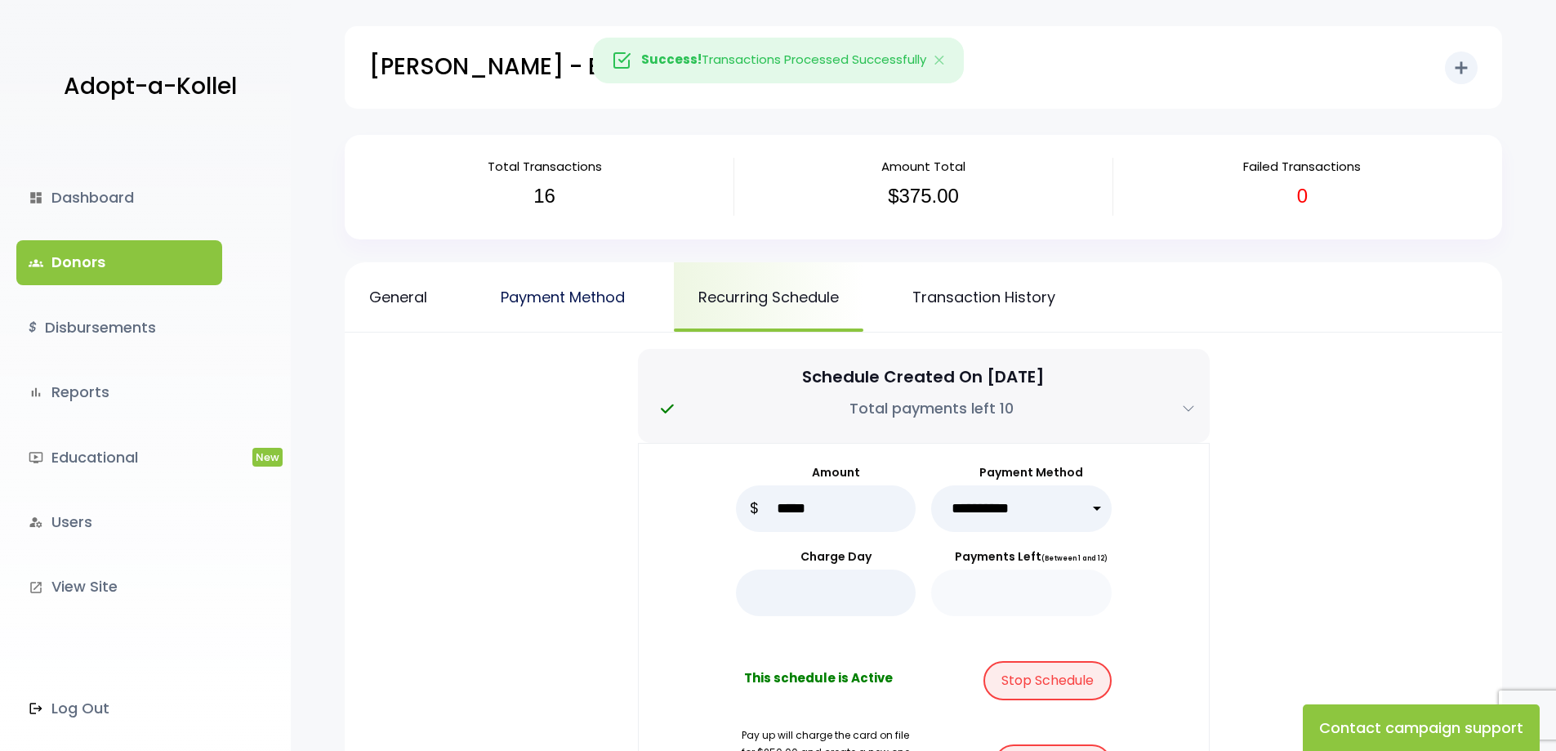
click at [529, 306] on link "Payment Method" at bounding box center [562, 296] width 173 height 69
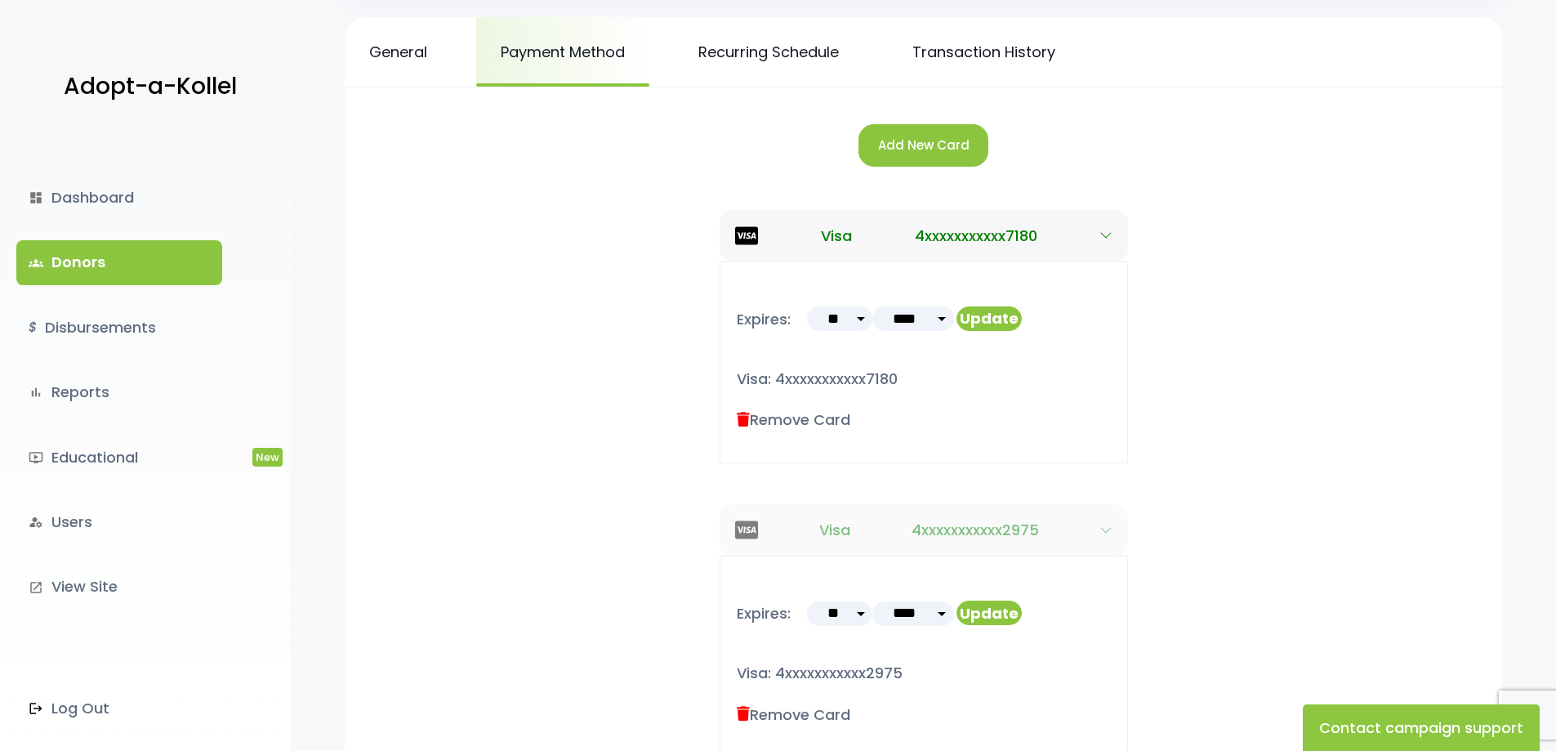
scroll to position [327, 0]
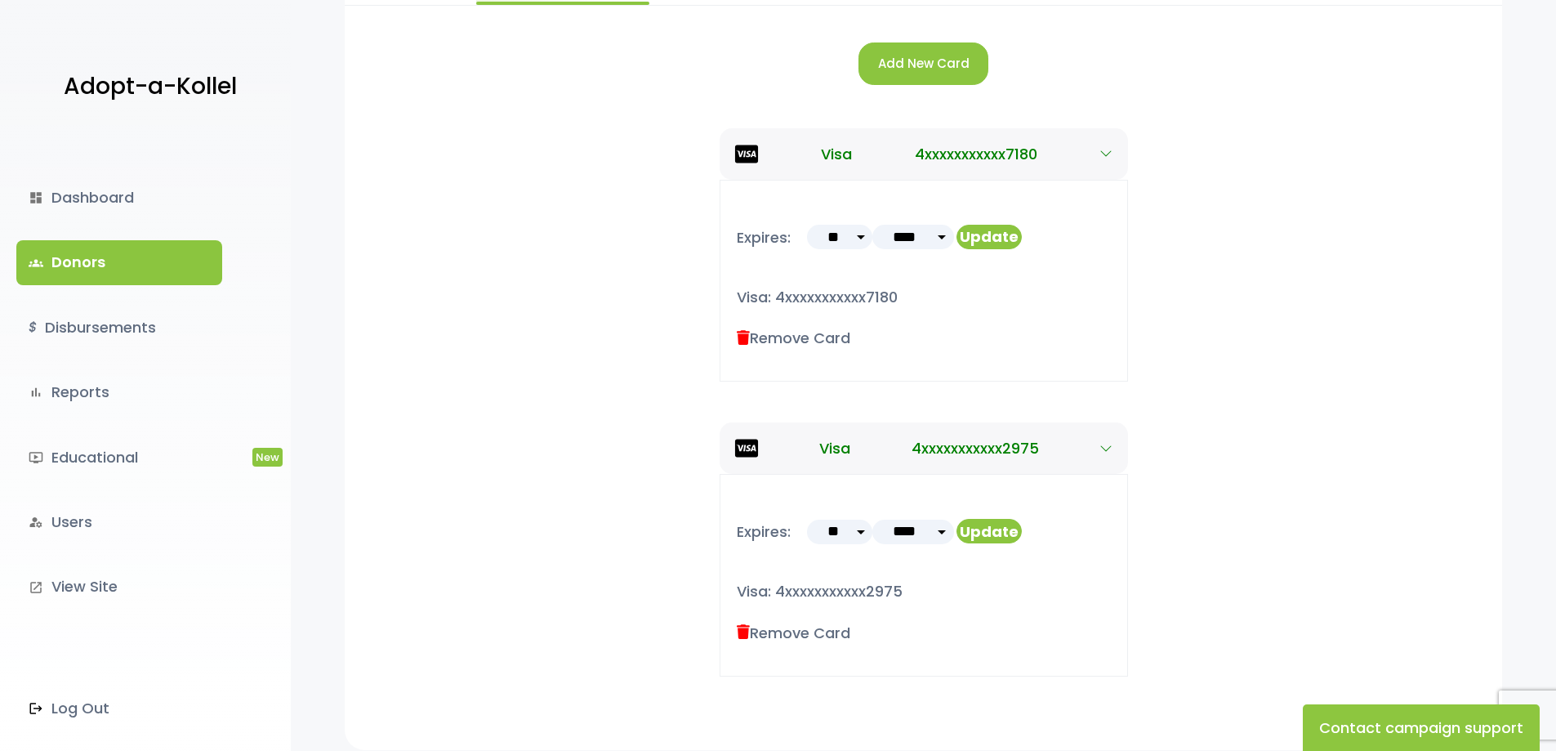
click at [744, 629] on icon at bounding box center [743, 632] width 13 height 15
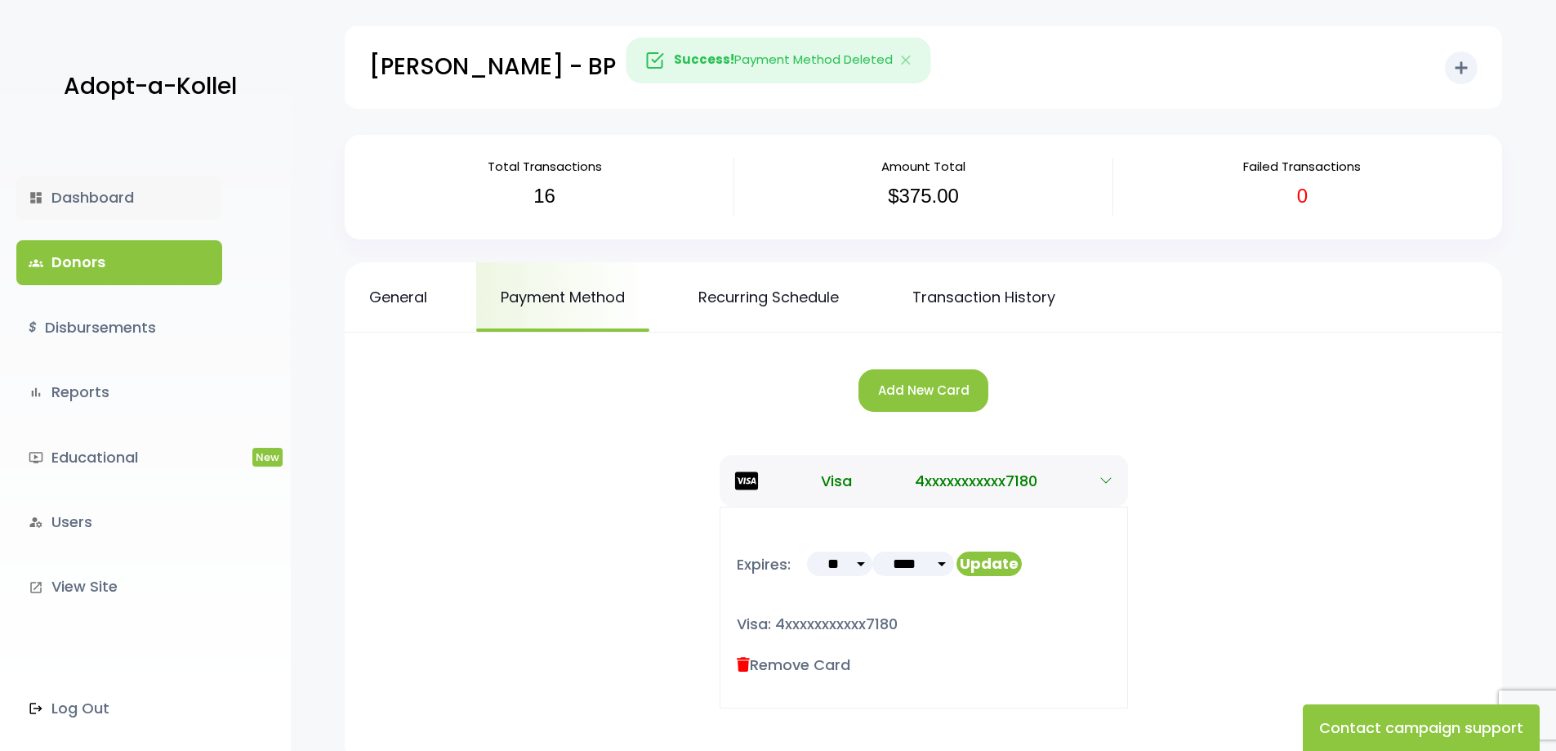
click at [92, 190] on link "dashboard Dashboard" at bounding box center [119, 198] width 206 height 44
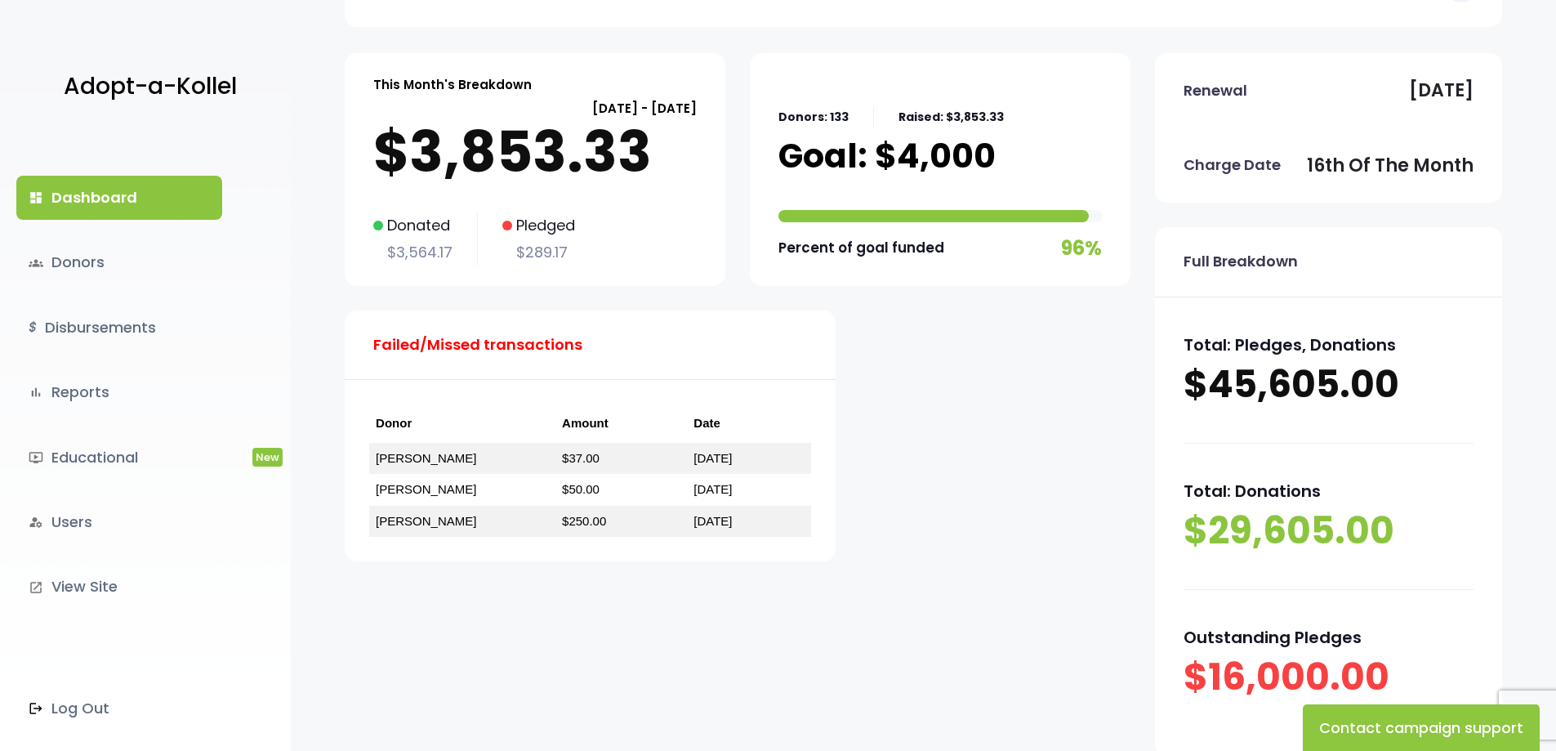
scroll to position [163, 0]
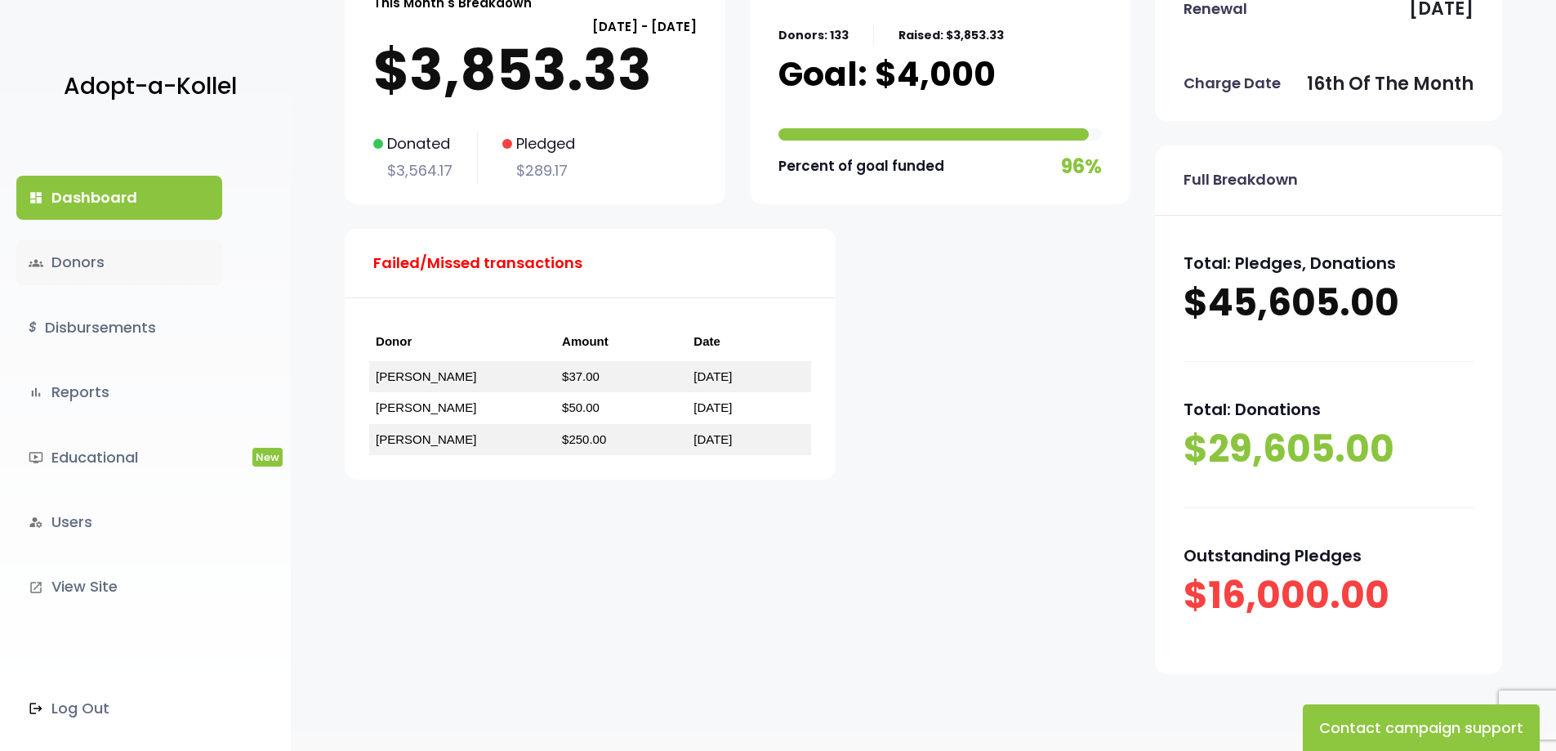
click at [74, 264] on link "groups Donors" at bounding box center [119, 262] width 206 height 44
